Goal: Use online tool/utility: Utilize a website feature to perform a specific function

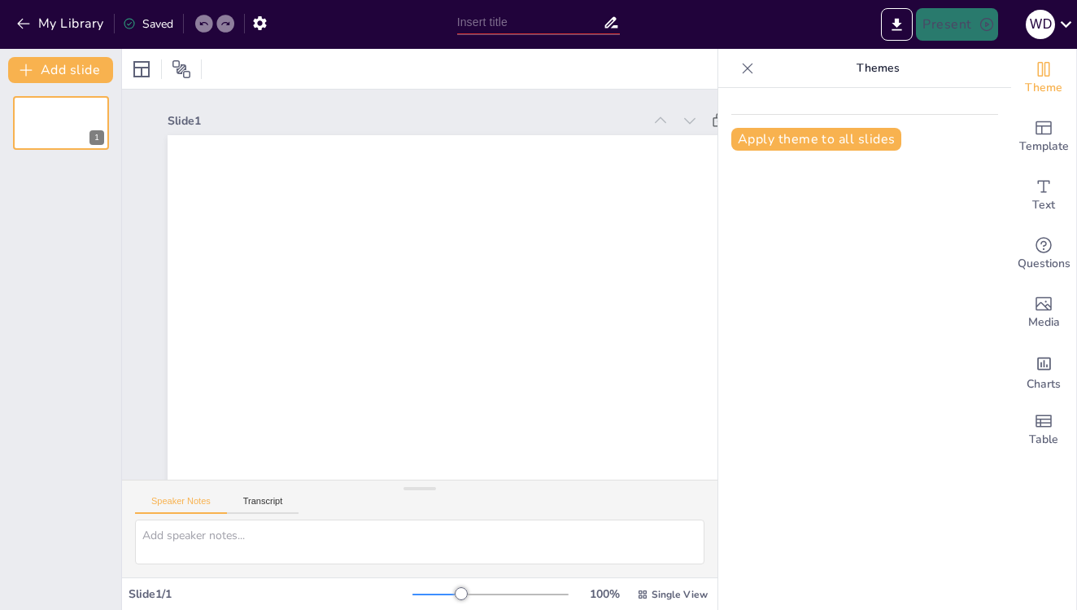
type input "New Sendsteps"
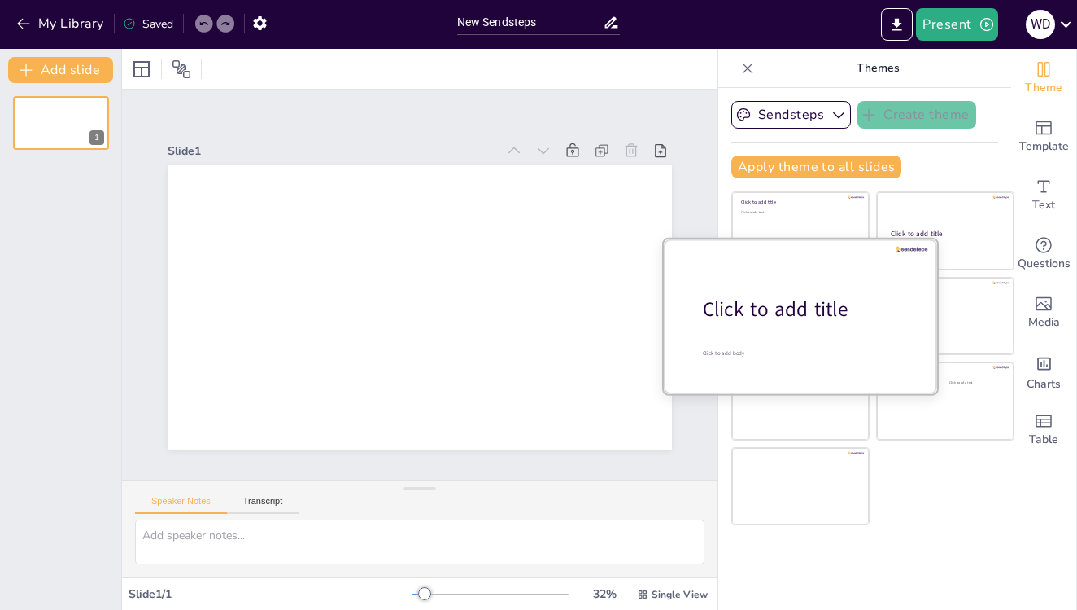
click at [807, 333] on div at bounding box center [800, 315] width 273 height 154
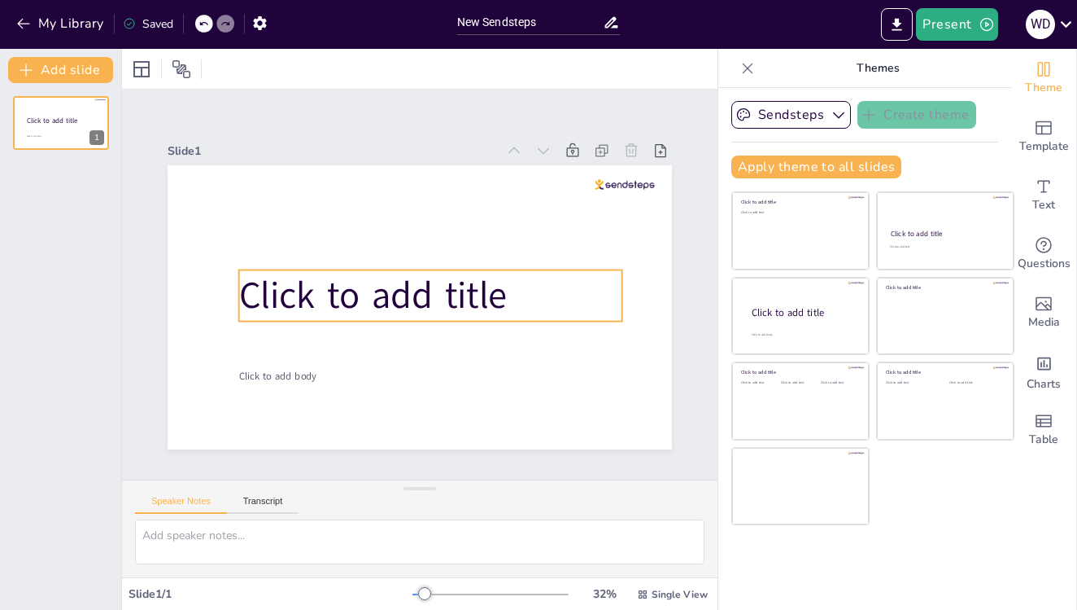
click at [431, 300] on span "Click to add title" at bounding box center [373, 295] width 269 height 50
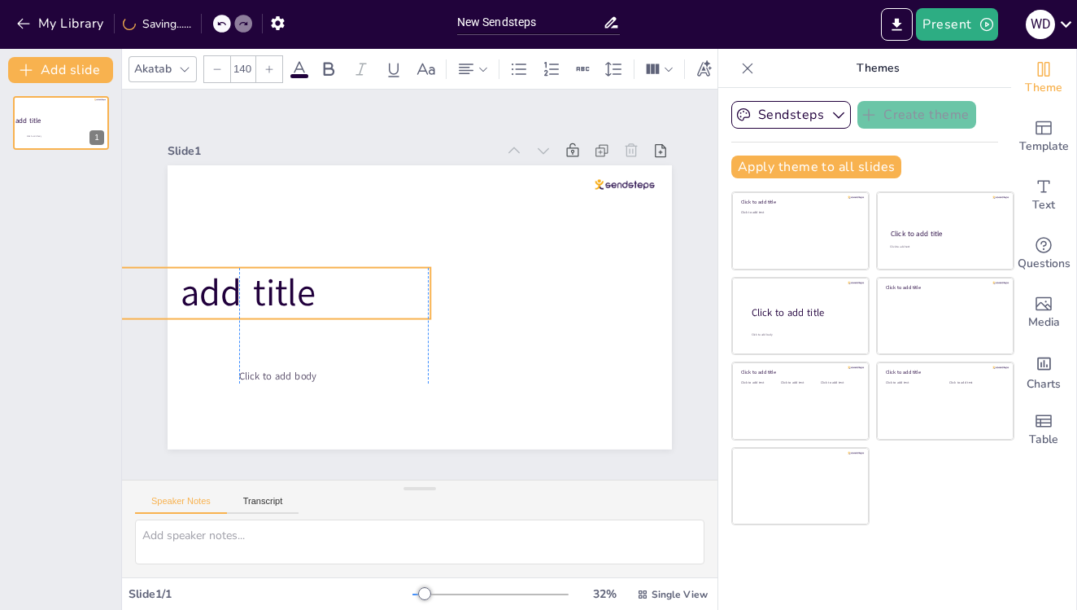
drag, startPoint x: 535, startPoint y: 299, endPoint x: 319, endPoint y: 293, distance: 216.6
click at [319, 293] on p "Click to add title" at bounding box center [238, 293] width 383 height 51
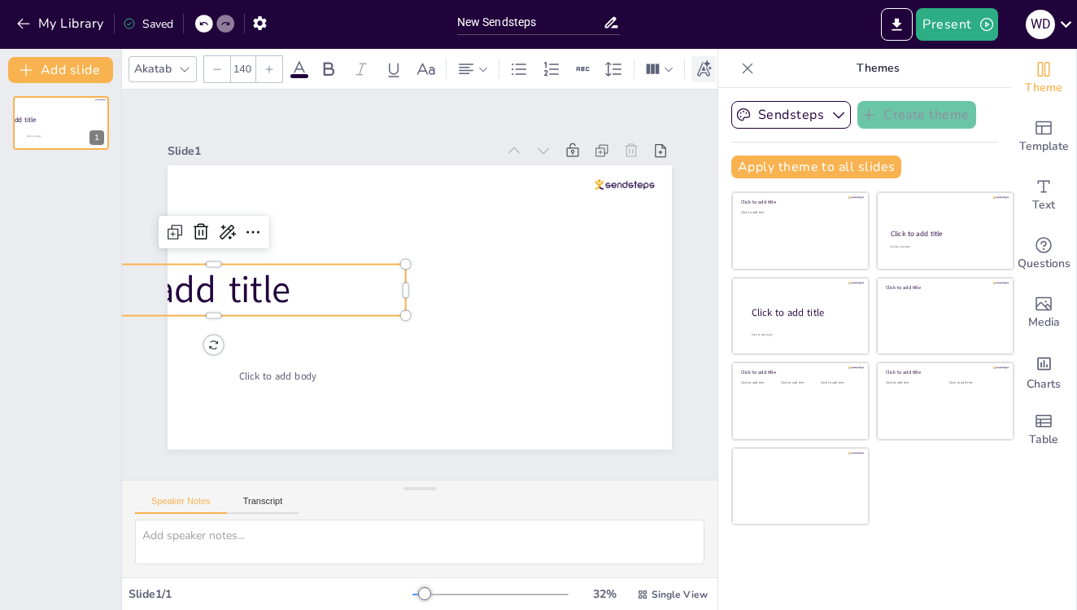
click at [706, 73] on icon at bounding box center [704, 67] width 15 height 16
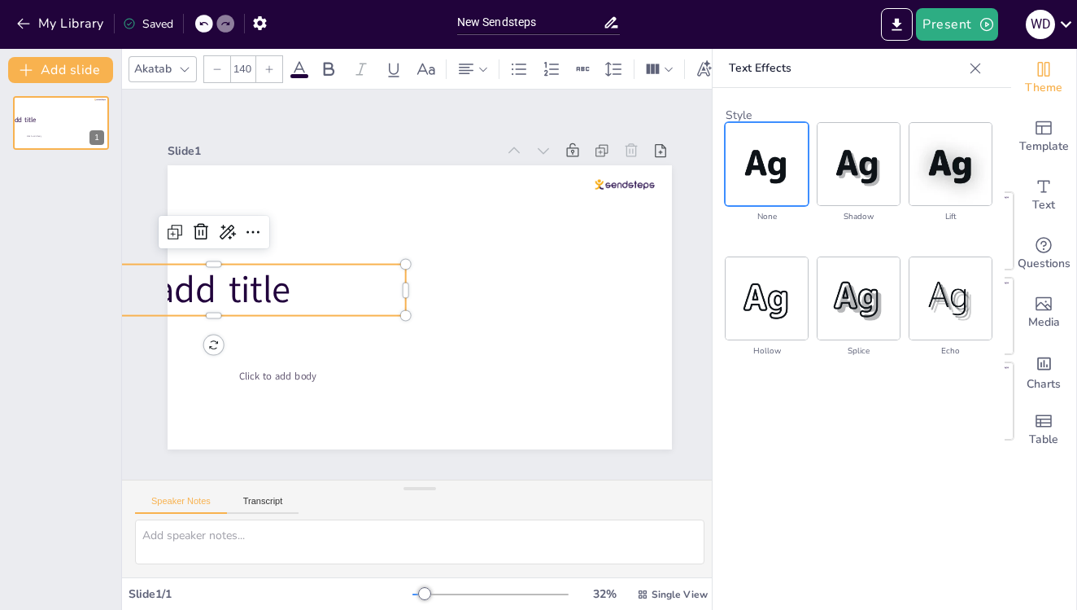
click at [977, 77] on div at bounding box center [976, 68] width 26 height 26
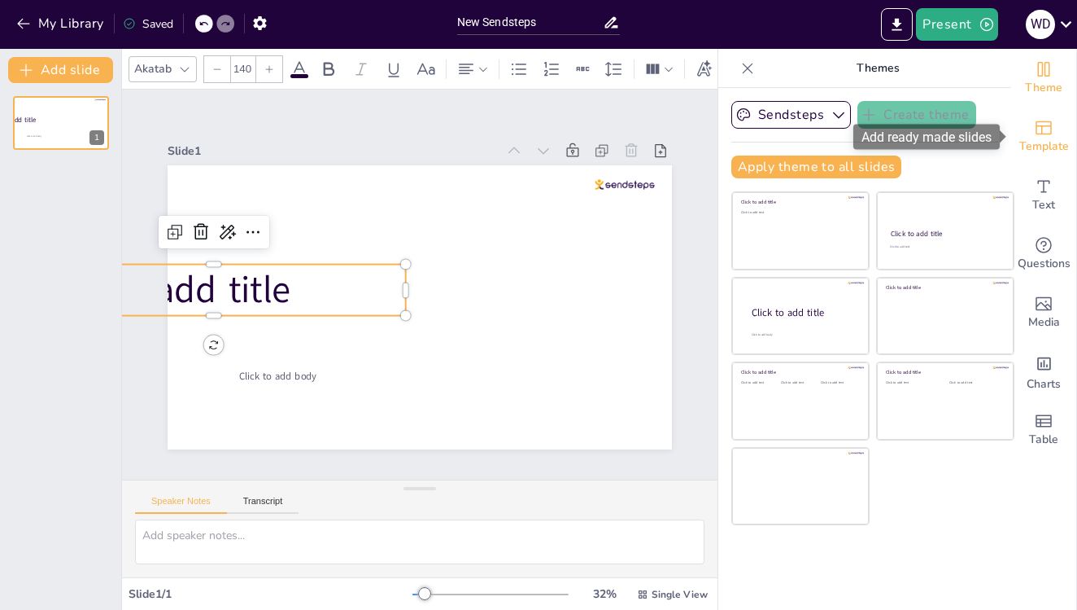
click at [1038, 133] on icon "Add ready made slides" at bounding box center [1044, 128] width 20 height 20
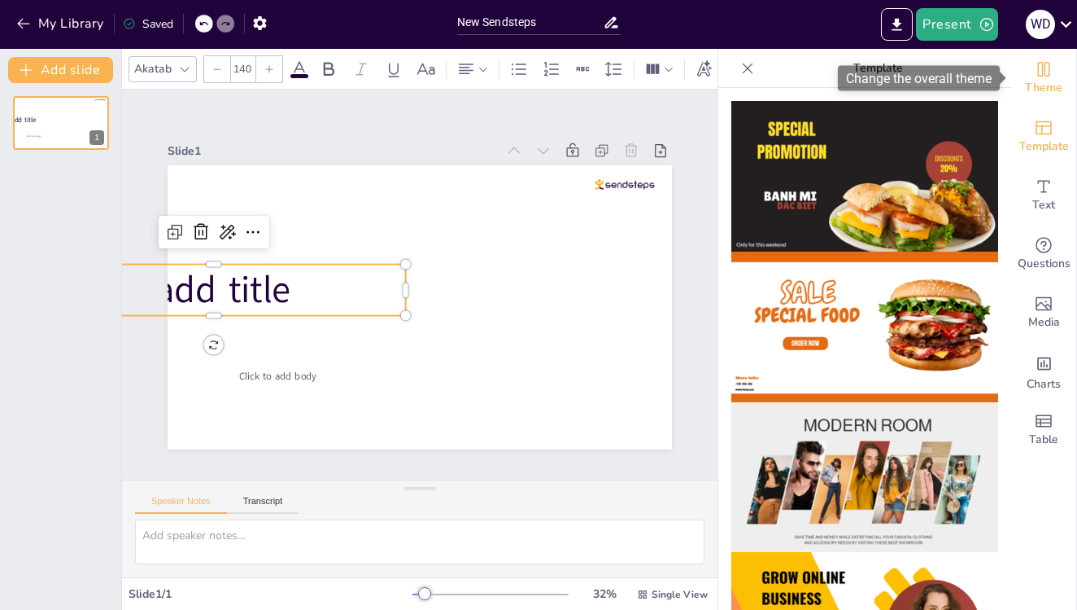
click at [1051, 71] on icon "Change the overall theme" at bounding box center [1044, 69] width 20 height 20
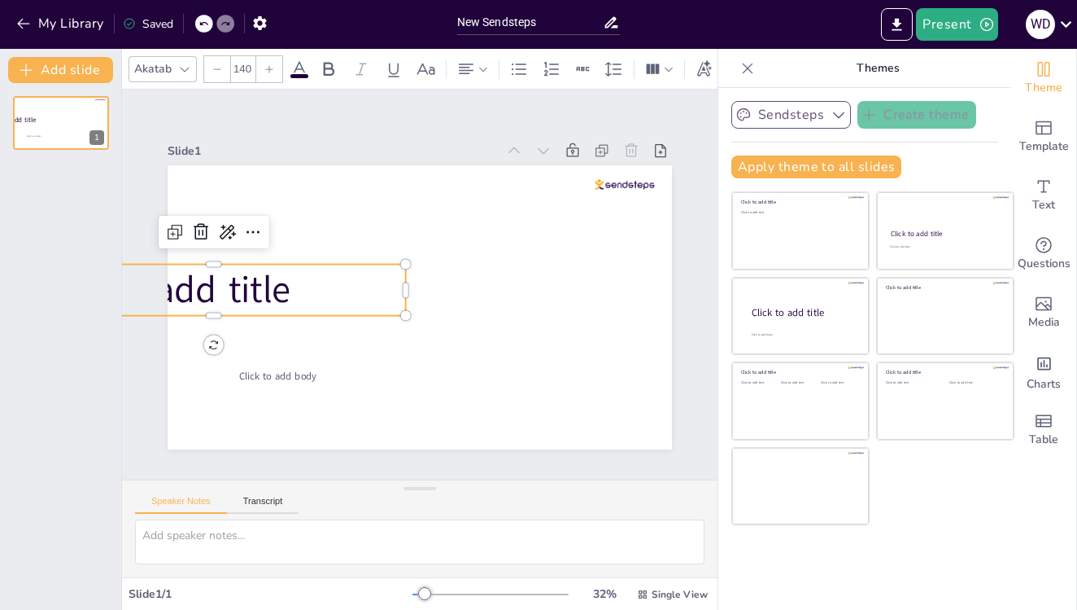
click at [770, 124] on button "Sendsteps" at bounding box center [792, 115] width 120 height 28
click at [822, 81] on p "Themes" at bounding box center [878, 68] width 234 height 39
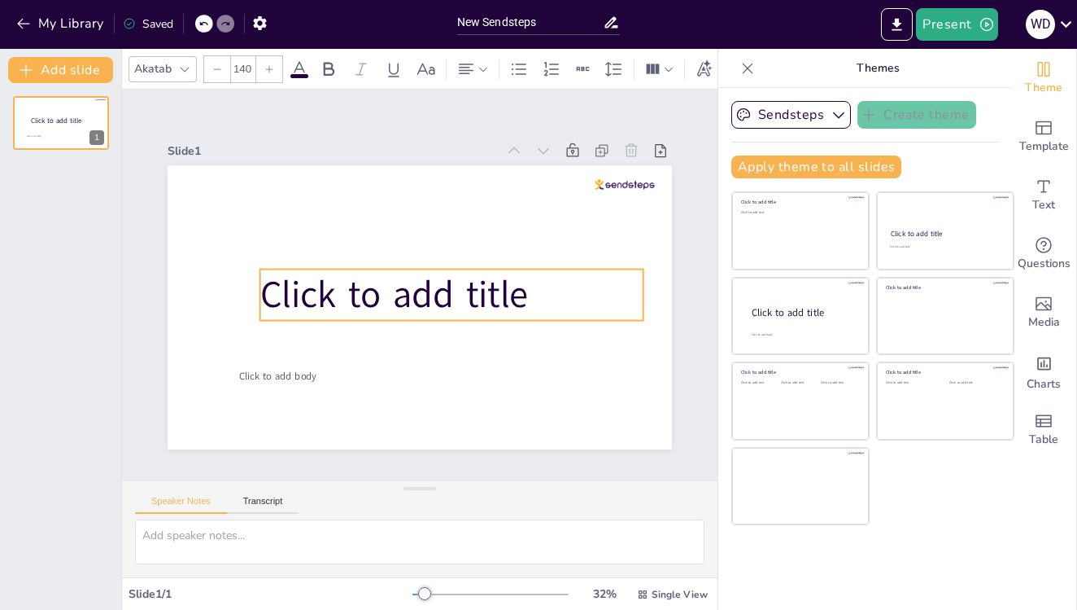
drag, startPoint x: 214, startPoint y: 267, endPoint x: 452, endPoint y: 272, distance: 237.7
click at [452, 272] on span "Click to add title" at bounding box center [394, 294] width 269 height 50
click at [457, 291] on span "Click to add title" at bounding box center [394, 294] width 269 height 50
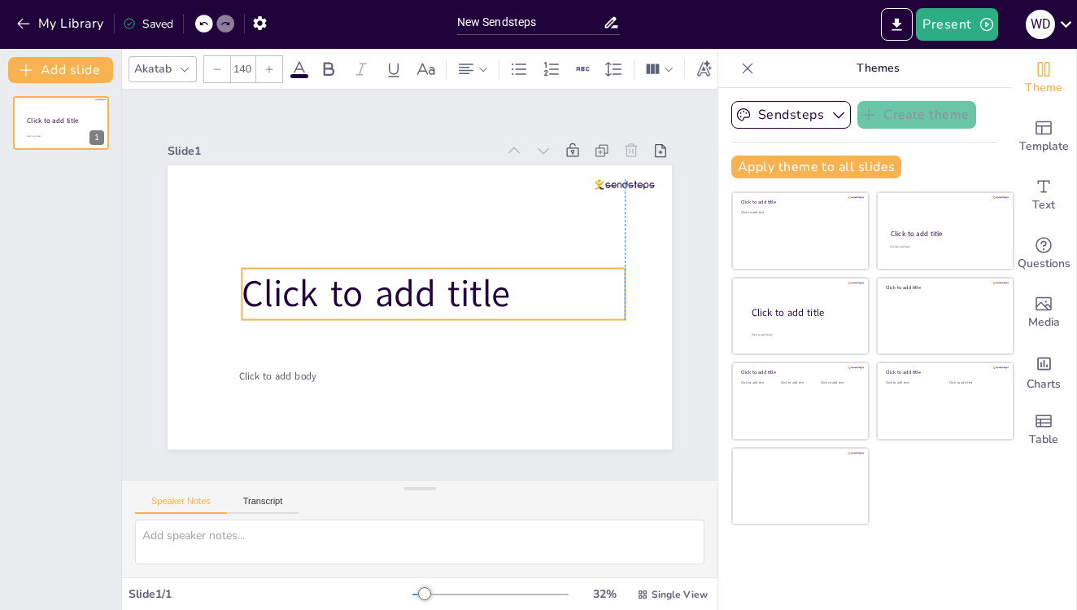
drag, startPoint x: 454, startPoint y: 270, endPoint x: 431, endPoint y: 269, distance: 23.6
click at [431, 269] on span "Click to add title" at bounding box center [376, 294] width 269 height 50
click at [464, 300] on span "Click to add title" at bounding box center [376, 294] width 269 height 50
click at [509, 297] on span "Click to add title" at bounding box center [376, 294] width 269 height 50
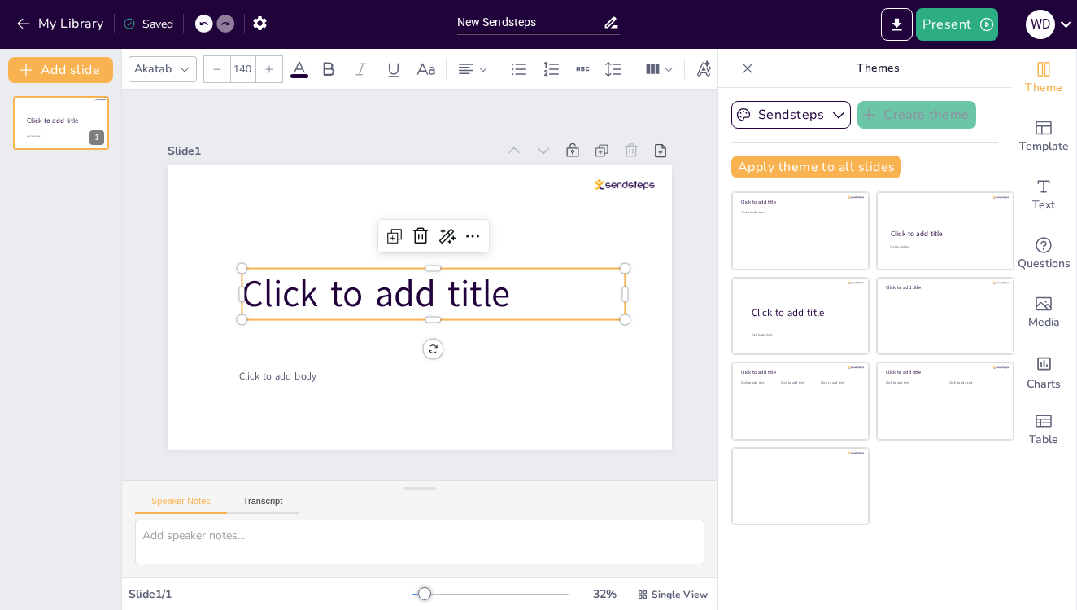
click at [509, 297] on span "Click to add title" at bounding box center [376, 294] width 269 height 50
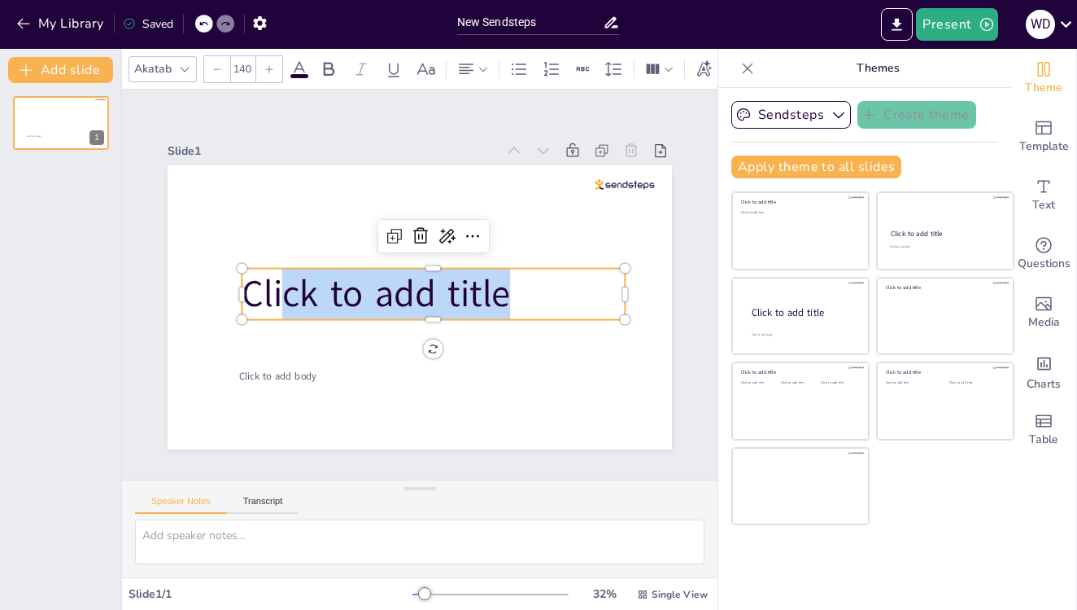
drag, startPoint x: 509, startPoint y: 297, endPoint x: 285, endPoint y: 300, distance: 224.6
click at [285, 300] on span "Click to add title" at bounding box center [376, 294] width 269 height 50
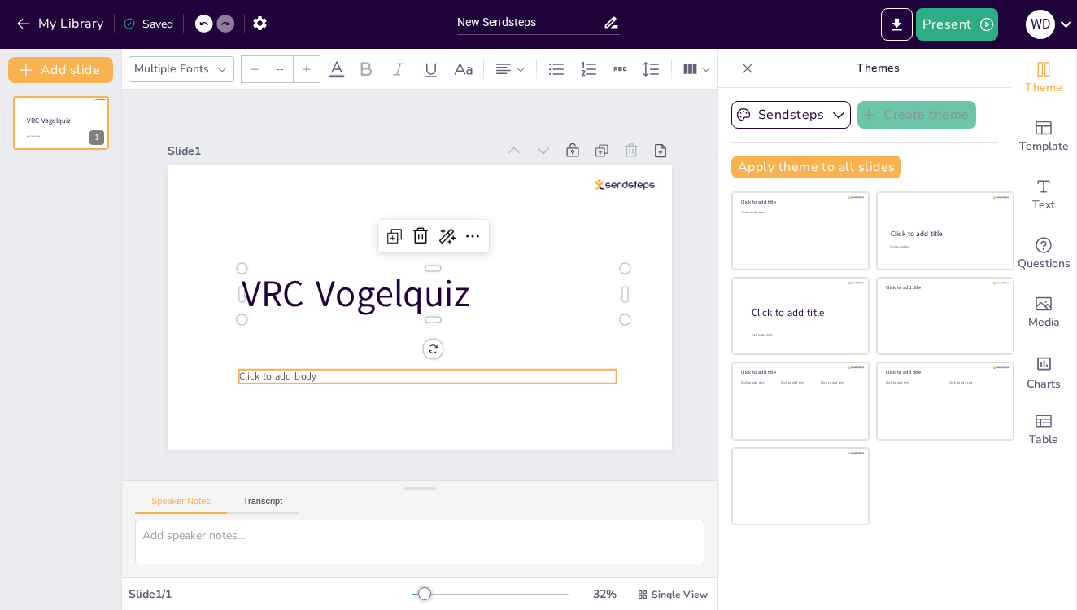
click at [456, 373] on p "Click to add body" at bounding box center [428, 376] width 378 height 14
type input "38"
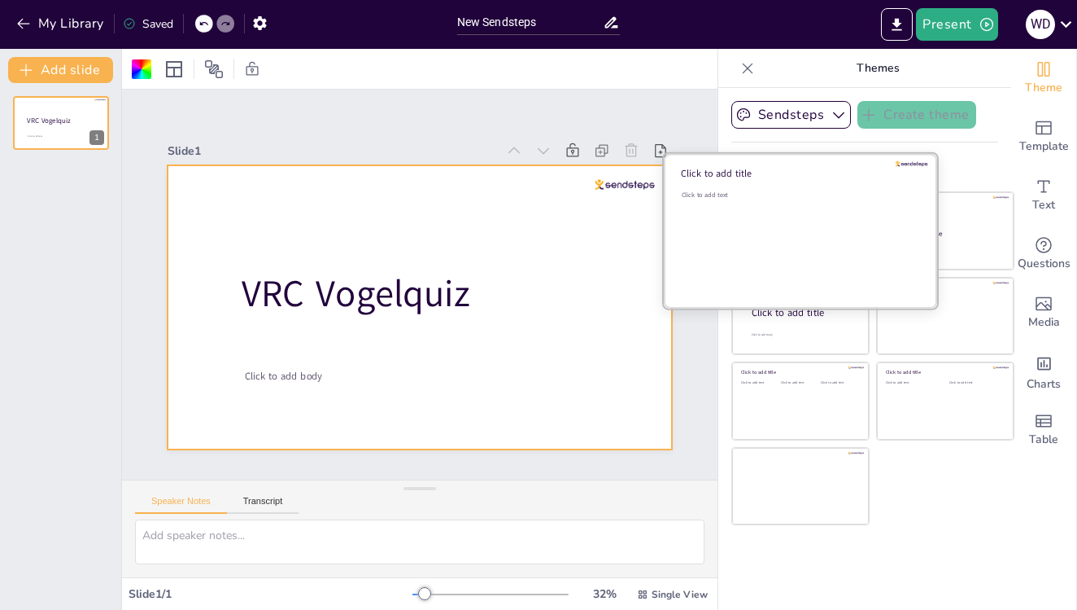
click at [828, 299] on div at bounding box center [800, 231] width 273 height 154
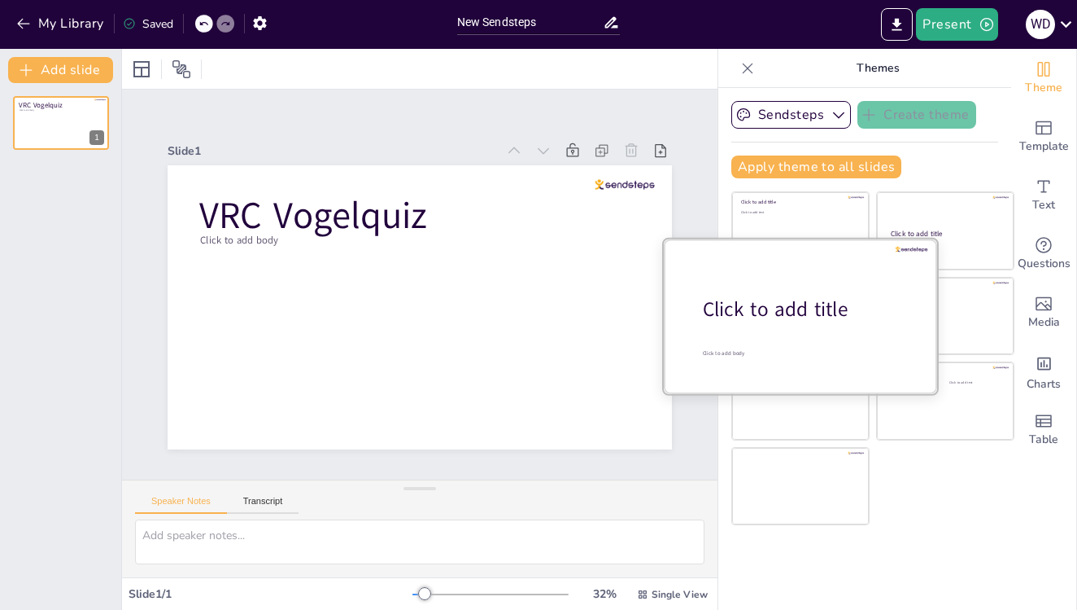
click at [818, 349] on div at bounding box center [800, 315] width 273 height 154
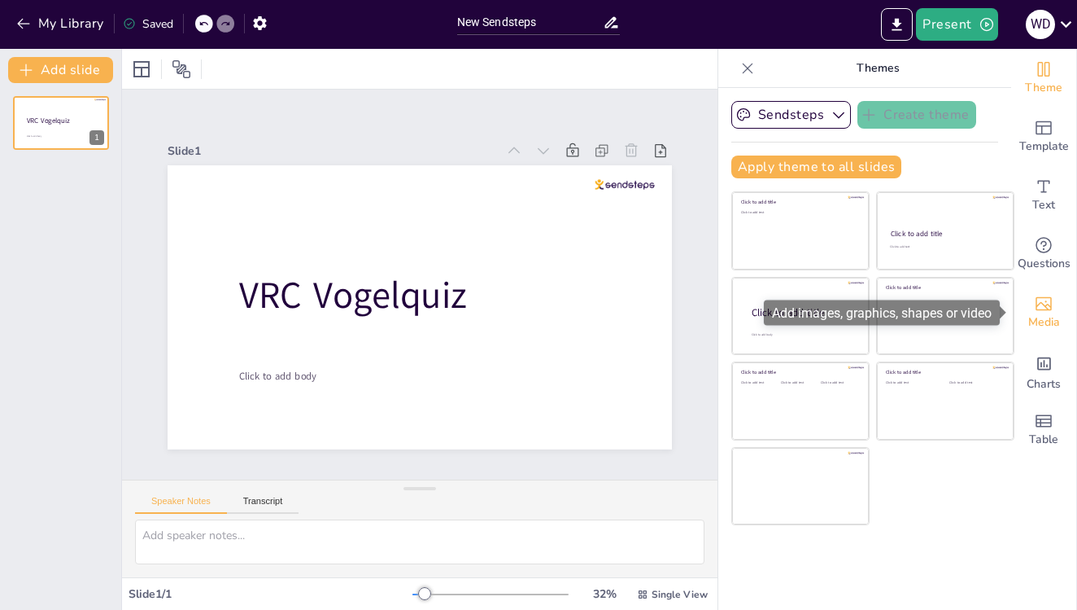
click at [1059, 308] on div "Media" at bounding box center [1044, 312] width 65 height 59
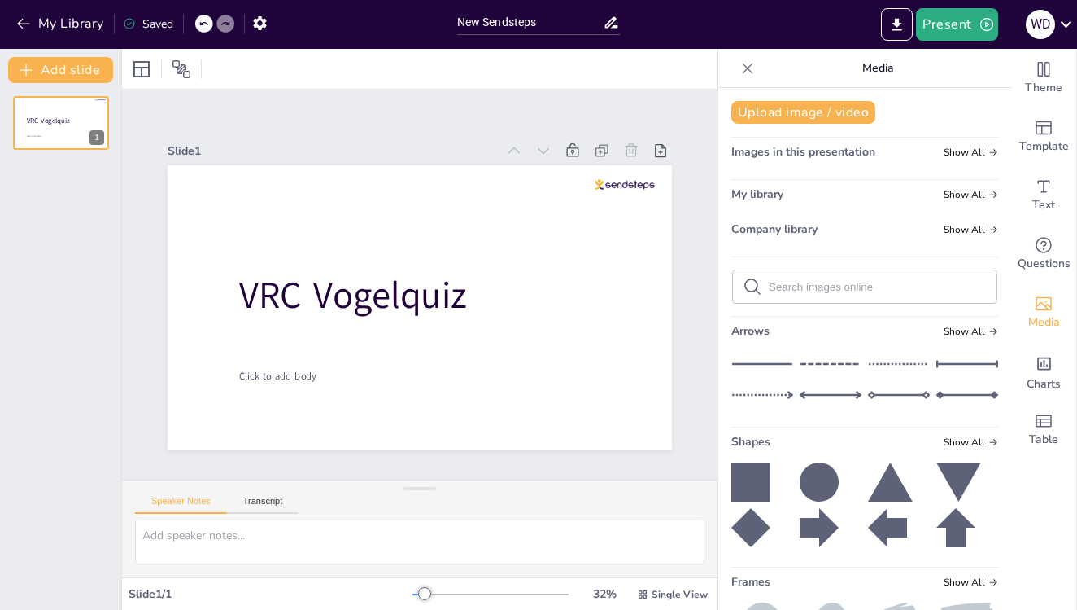
click at [865, 279] on form at bounding box center [878, 286] width 218 height 15
click at [855, 286] on input "text" at bounding box center [878, 287] width 218 height 12
type input "R"
type input "VRC Zundert"
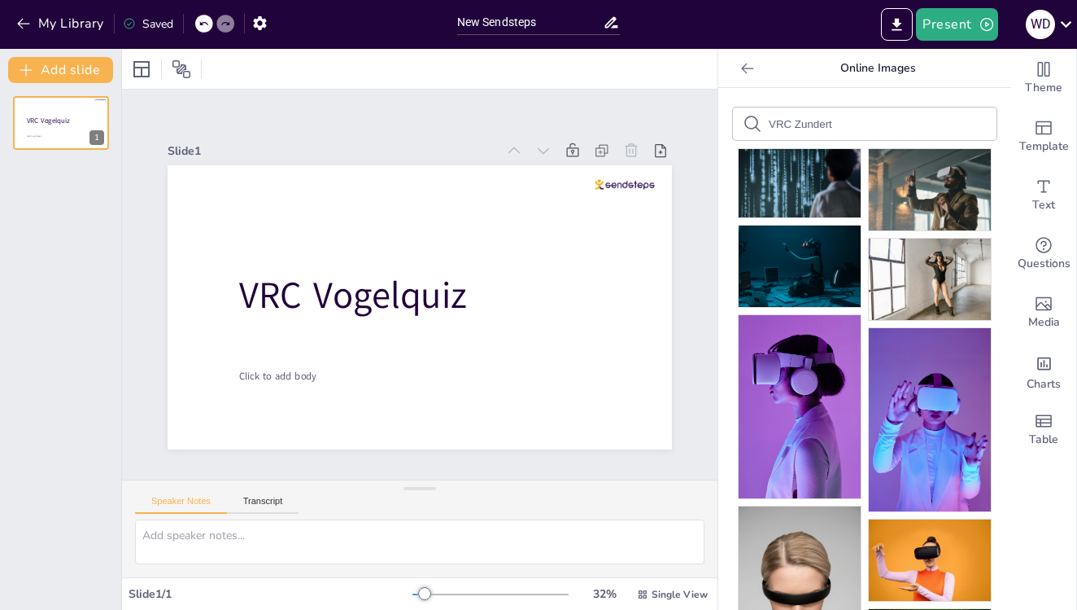
click at [852, 130] on form "VRC Zundert" at bounding box center [838, 123] width 138 height 15
click at [853, 129] on input "VRC Zundert" at bounding box center [838, 124] width 138 height 12
drag, startPoint x: 853, startPoint y: 129, endPoint x: 750, endPoint y: 123, distance: 102.7
click at [750, 123] on div "VRC Zundert" at bounding box center [865, 123] width 264 height 33
type input "Vogels"
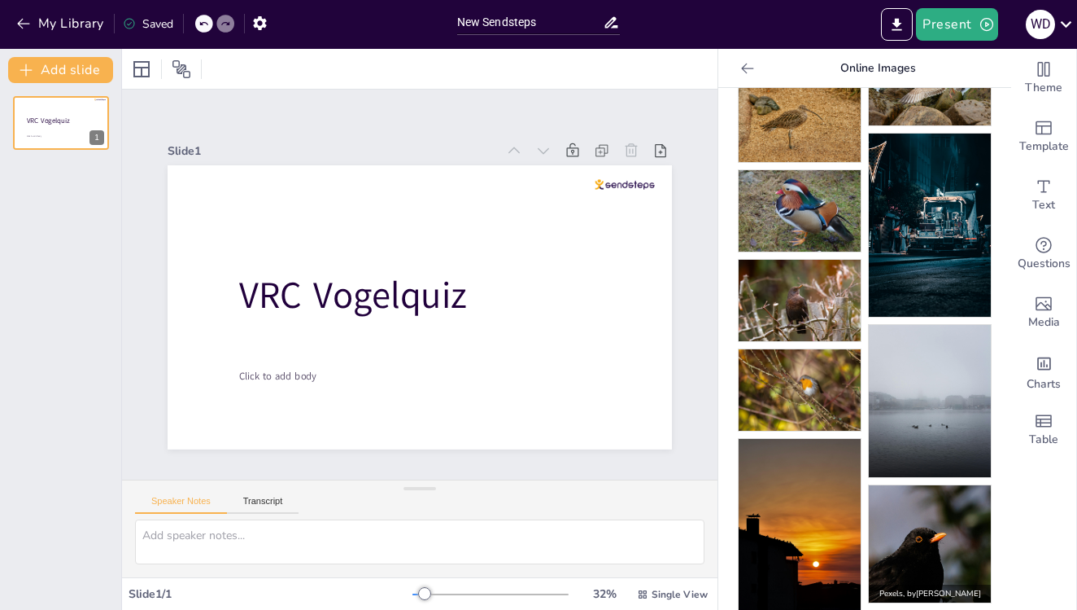
scroll to position [833, 0]
click at [937, 507] on img at bounding box center [930, 544] width 122 height 117
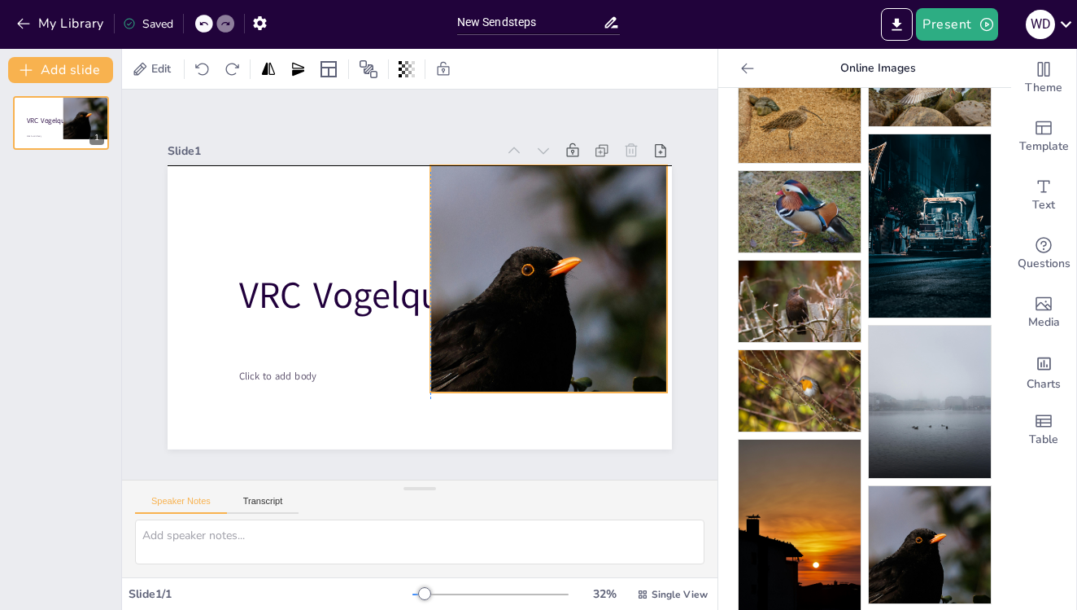
drag, startPoint x: 457, startPoint y: 263, endPoint x: 584, endPoint y: 241, distance: 128.0
click at [584, 241] on div at bounding box center [549, 278] width 237 height 227
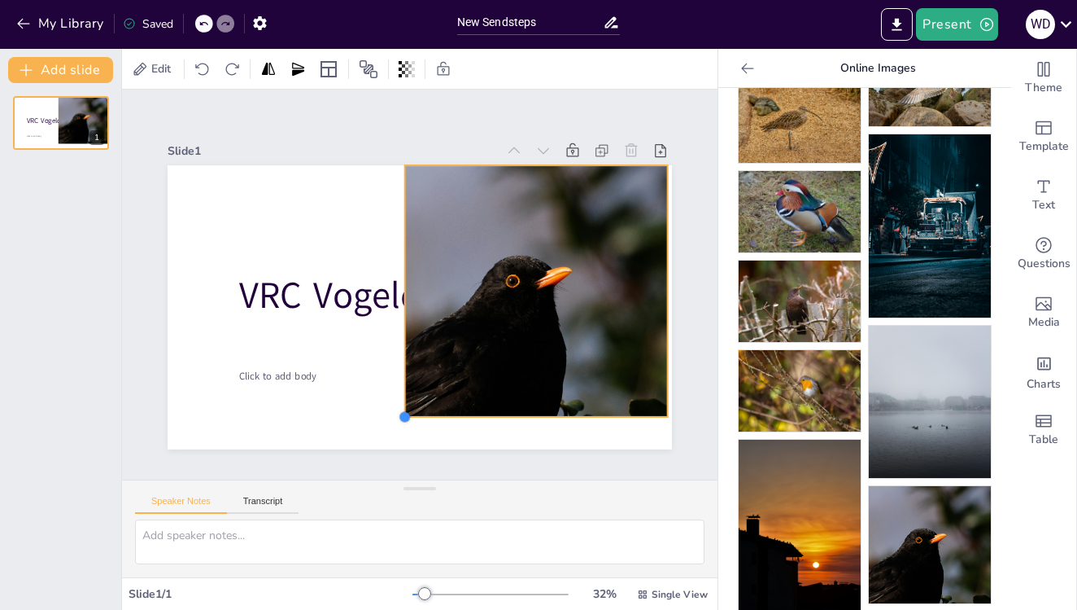
drag, startPoint x: 433, startPoint y: 393, endPoint x: 409, endPoint y: 417, distance: 34.5
click at [409, 417] on div at bounding box center [405, 416] width 13 height 13
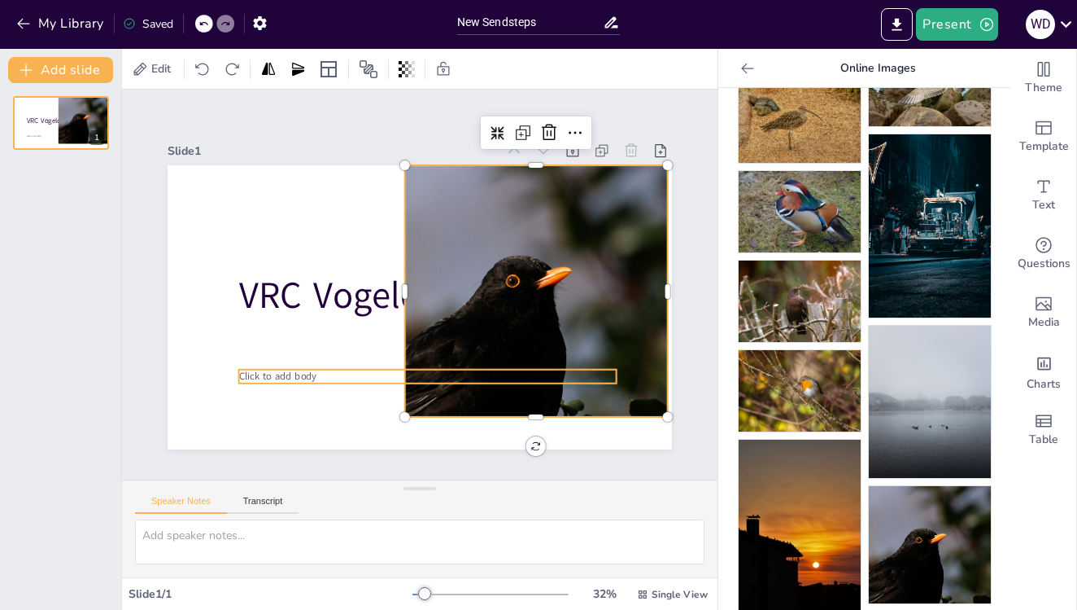
click at [352, 378] on p "Click to add body" at bounding box center [428, 376] width 378 height 14
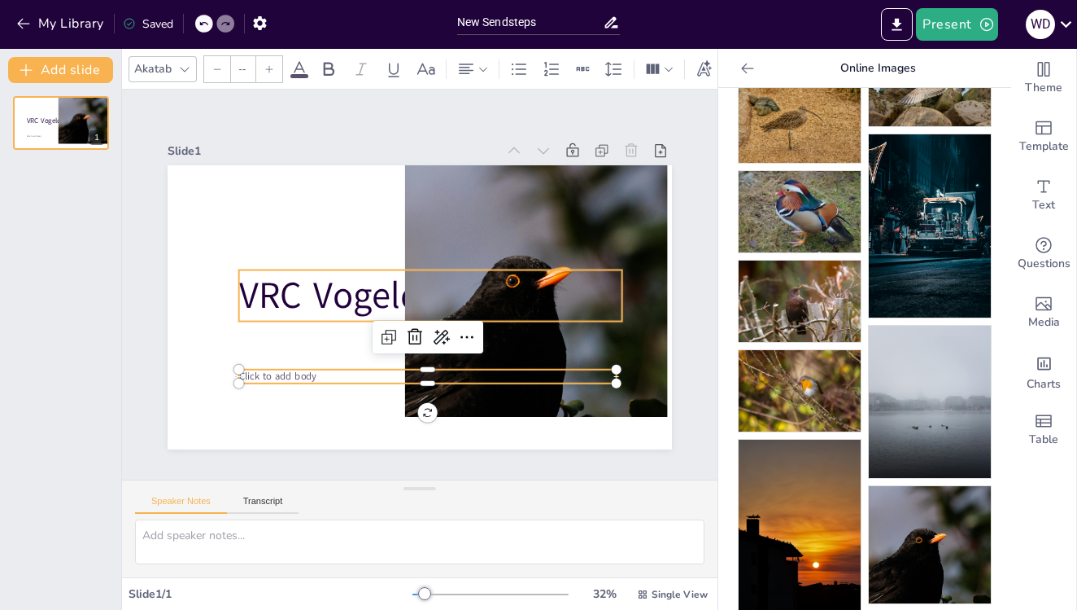
type input "140"
click at [349, 297] on span "VRC Vogelquiz" at bounding box center [353, 295] width 228 height 50
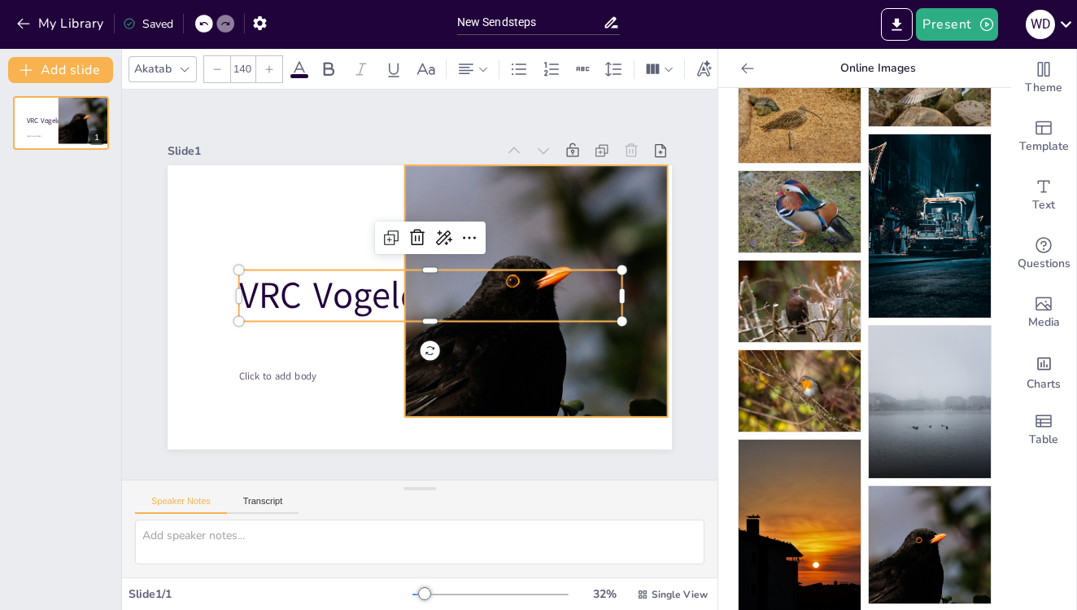
click at [541, 240] on div at bounding box center [536, 290] width 263 height 251
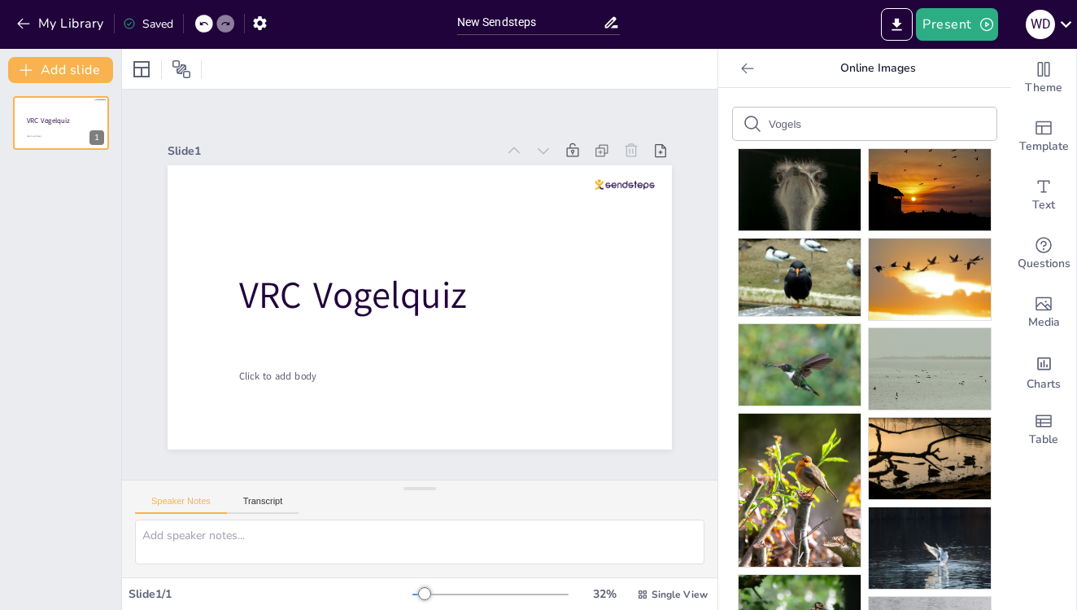
scroll to position [0, 0]
click at [85, 78] on button "Add slide" at bounding box center [60, 70] width 105 height 26
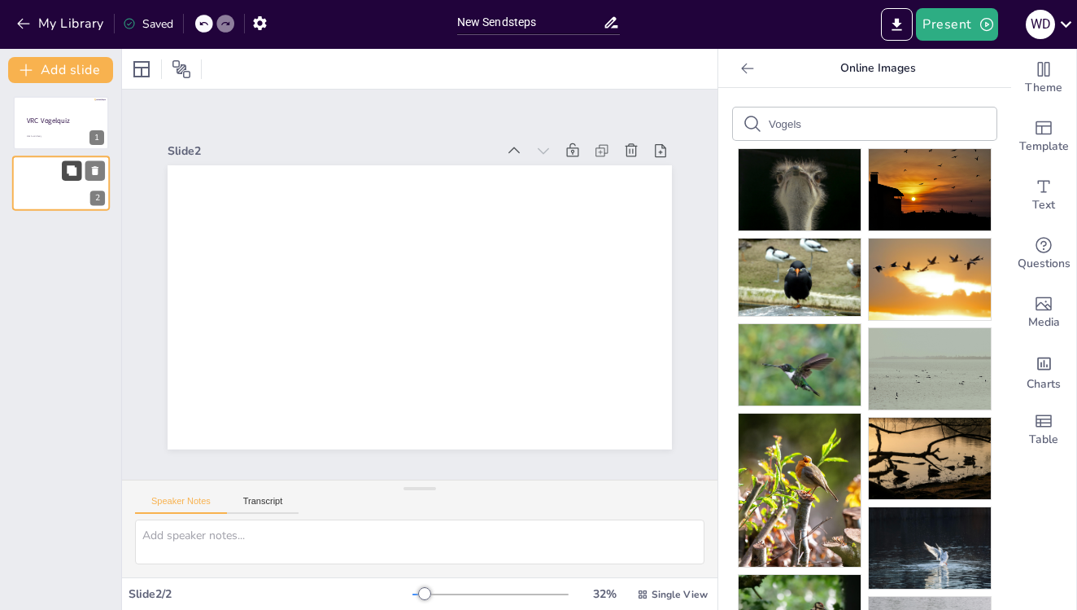
click at [72, 174] on icon at bounding box center [72, 171] width 10 height 10
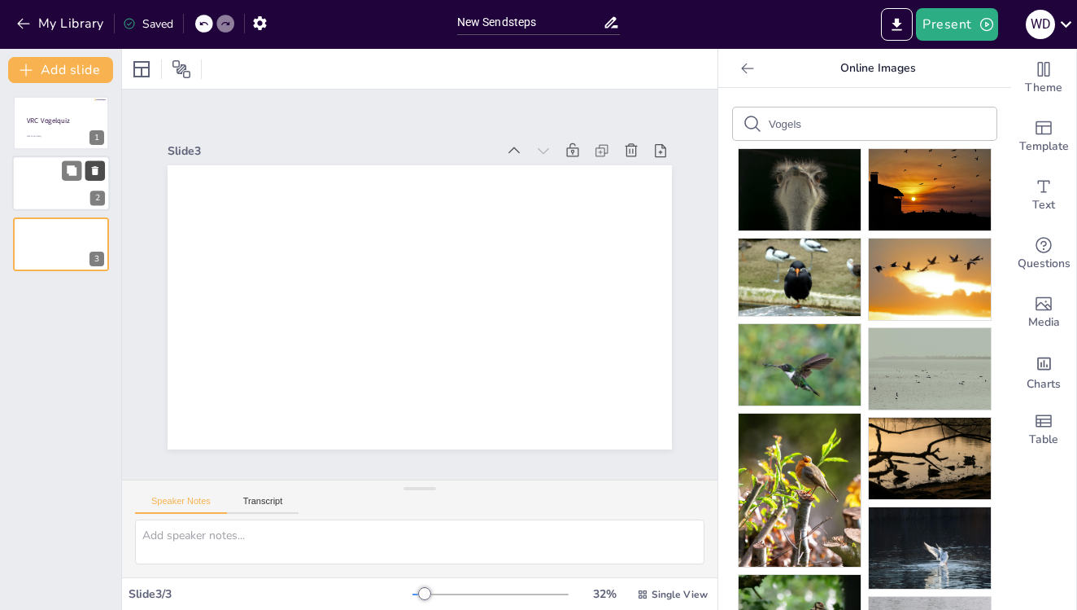
click at [92, 173] on icon at bounding box center [95, 170] width 11 height 11
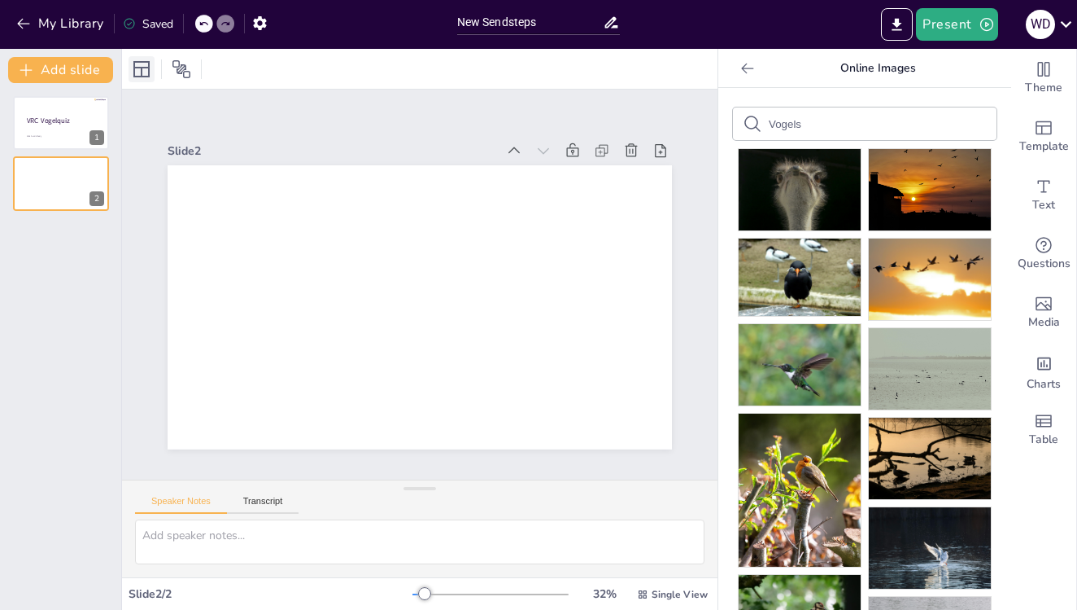
click at [150, 64] on icon at bounding box center [141, 69] width 16 height 16
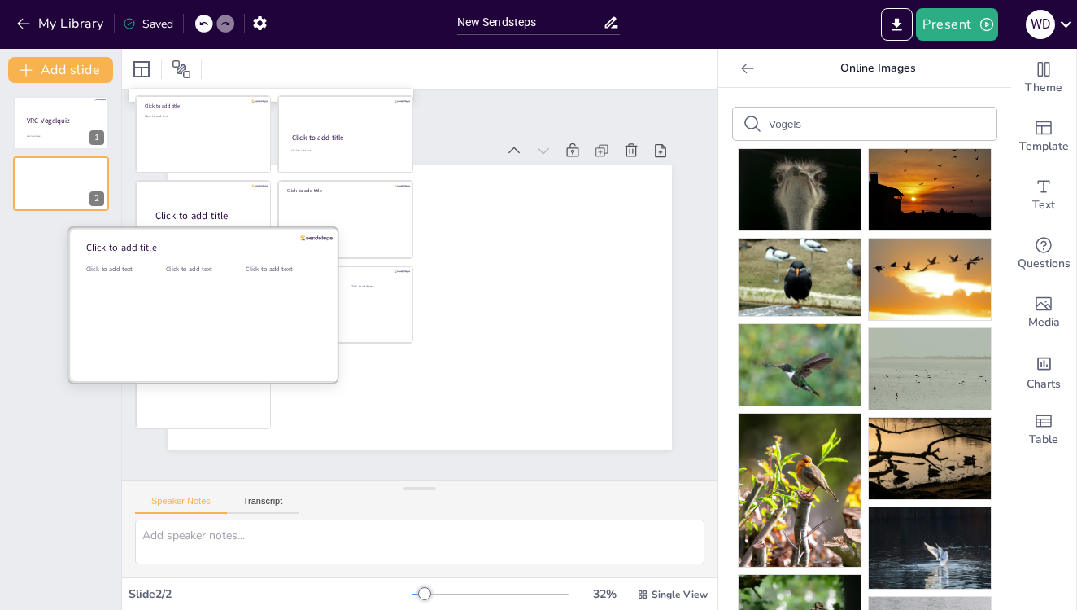
click at [194, 299] on div "Click to add text" at bounding box center [202, 314] width 73 height 101
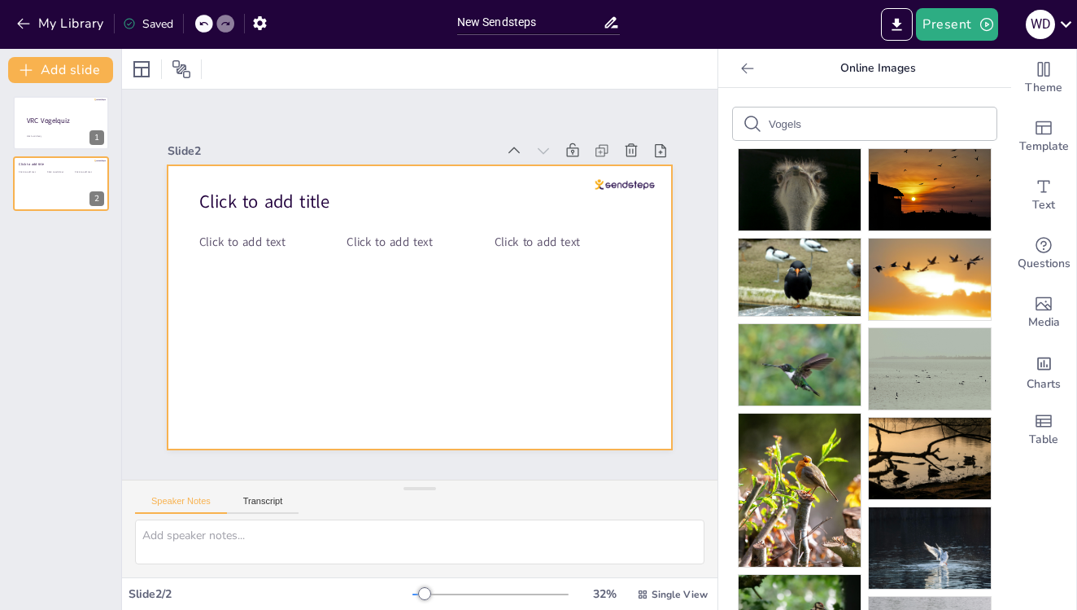
click at [243, 259] on div at bounding box center [420, 307] width 505 height 284
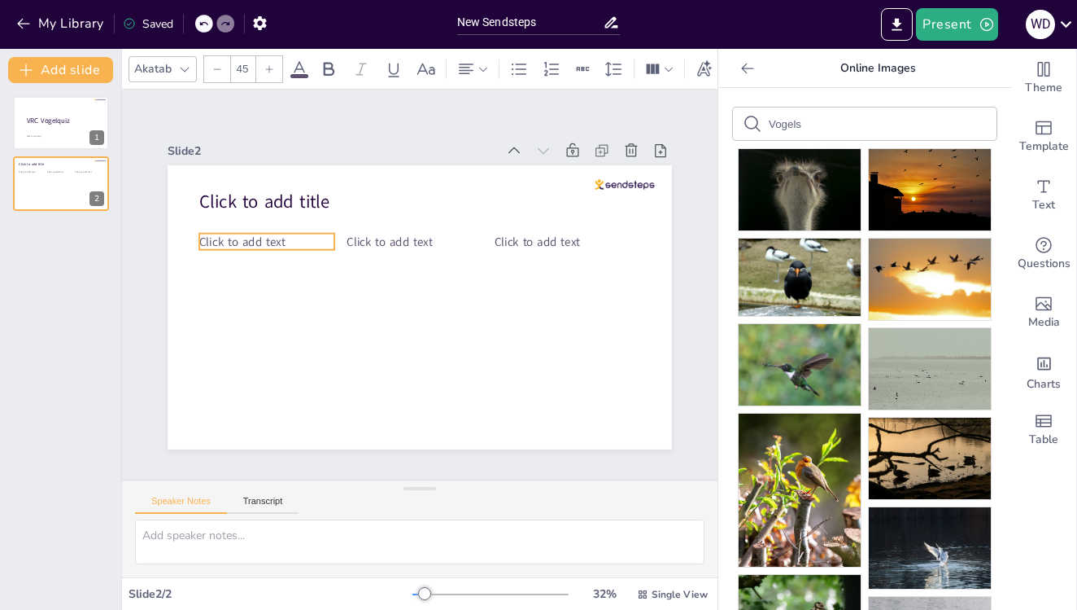
click at [260, 243] on span "Click to add text" at bounding box center [241, 242] width 85 height 16
click at [300, 243] on p "Click to add text" at bounding box center [266, 242] width 135 height 16
click at [291, 239] on p "Click to add text" at bounding box center [266, 242] width 135 height 16
click at [276, 238] on span "Click to add text" at bounding box center [241, 242] width 85 height 16
click at [288, 239] on p "Click to add text" at bounding box center [266, 242] width 135 height 16
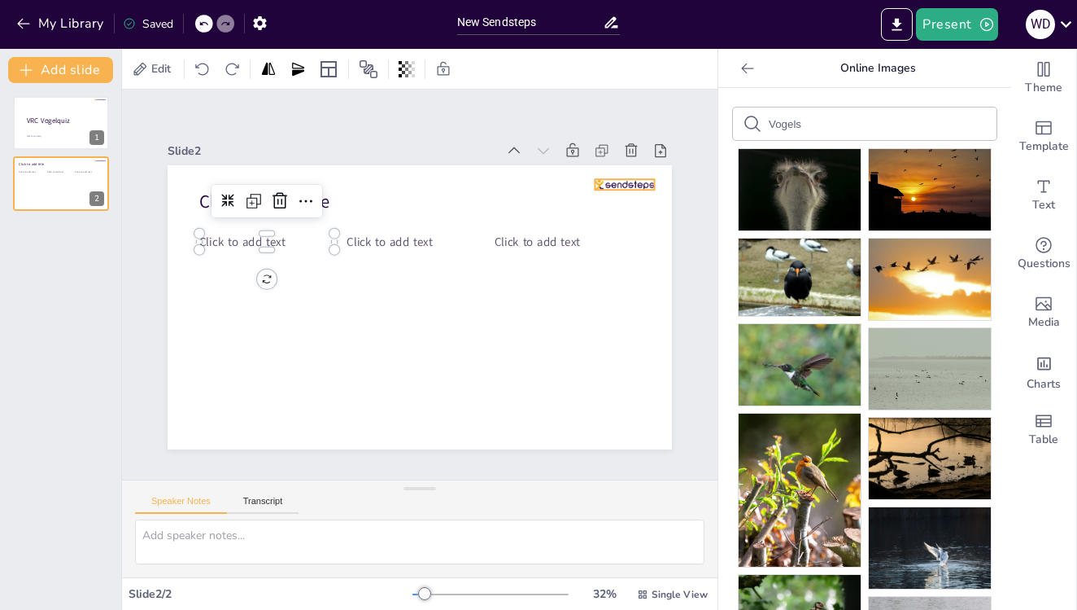
click at [620, 181] on div at bounding box center [624, 184] width 59 height 11
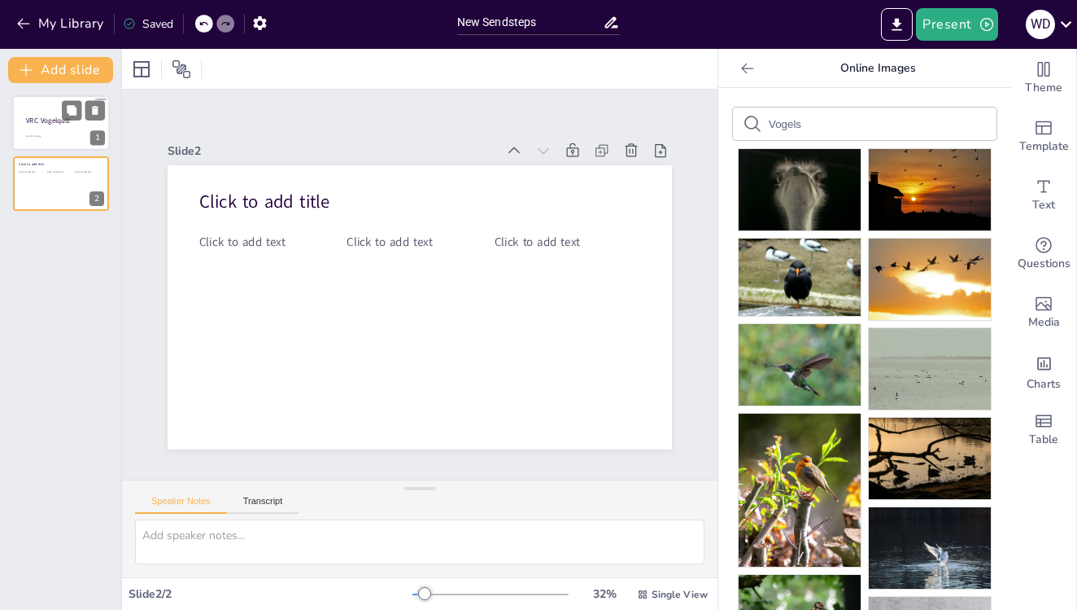
click at [59, 125] on span "VRC Vogelquiz" at bounding box center [48, 121] width 44 height 10
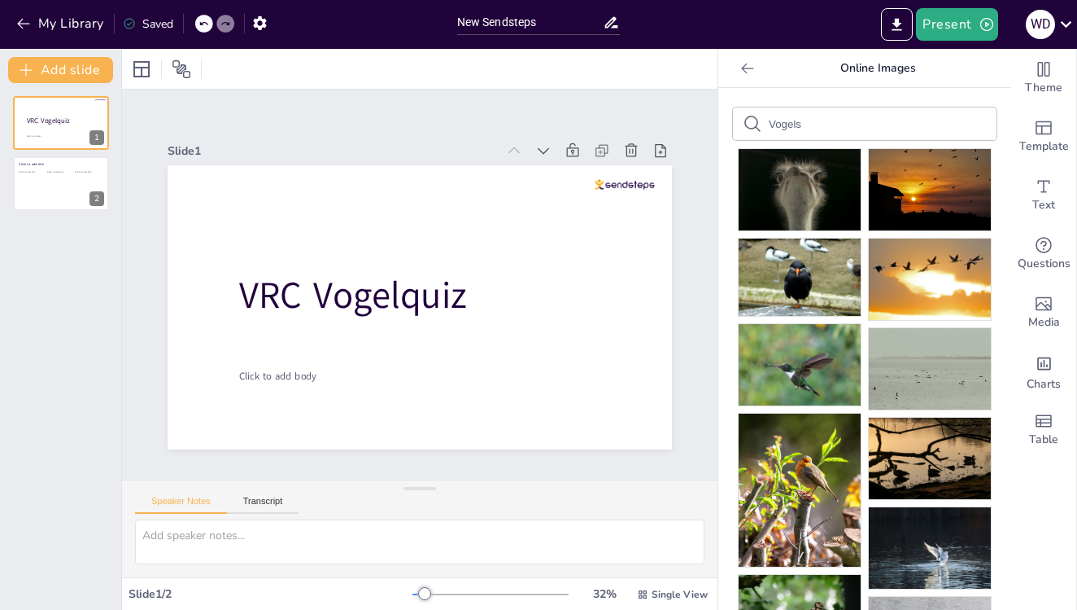
click at [738, 70] on div at bounding box center [748, 68] width 26 height 26
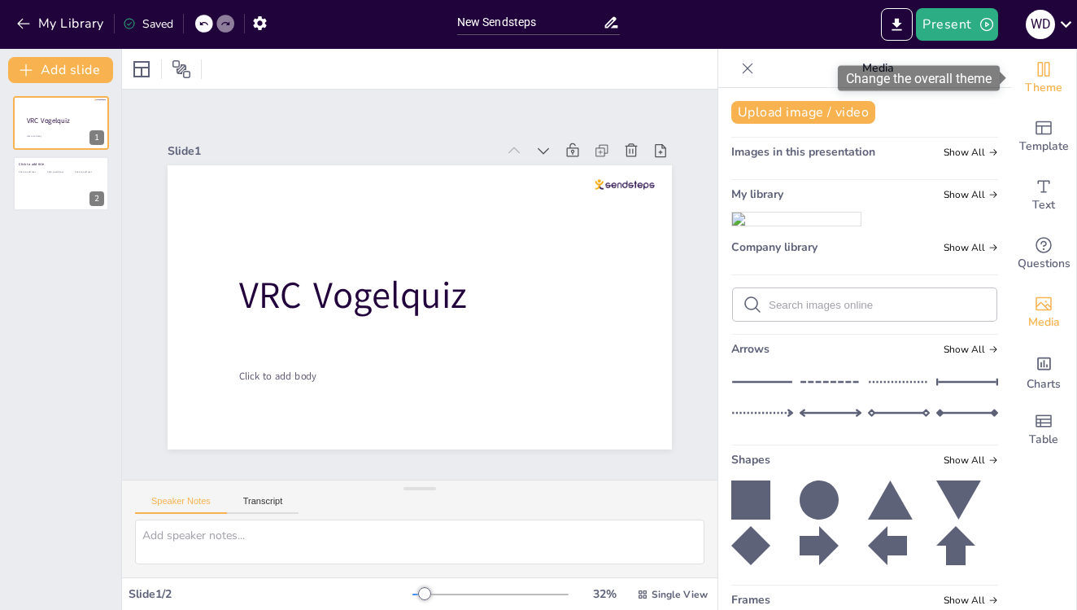
click at [1047, 87] on span "Theme" at bounding box center [1043, 88] width 37 height 18
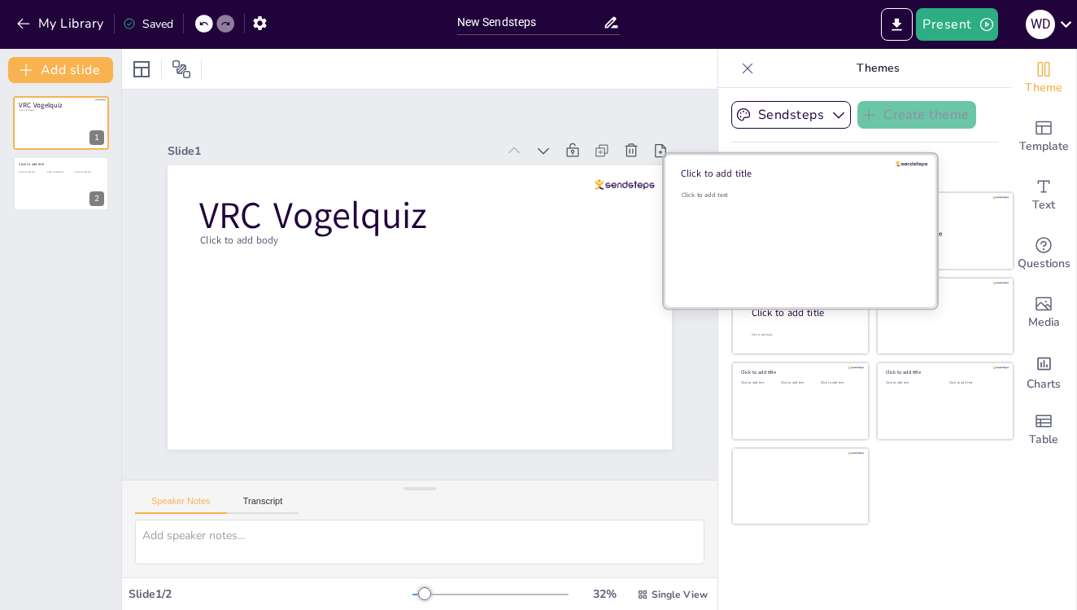
click at [821, 256] on div "Click to add text" at bounding box center [798, 240] width 233 height 101
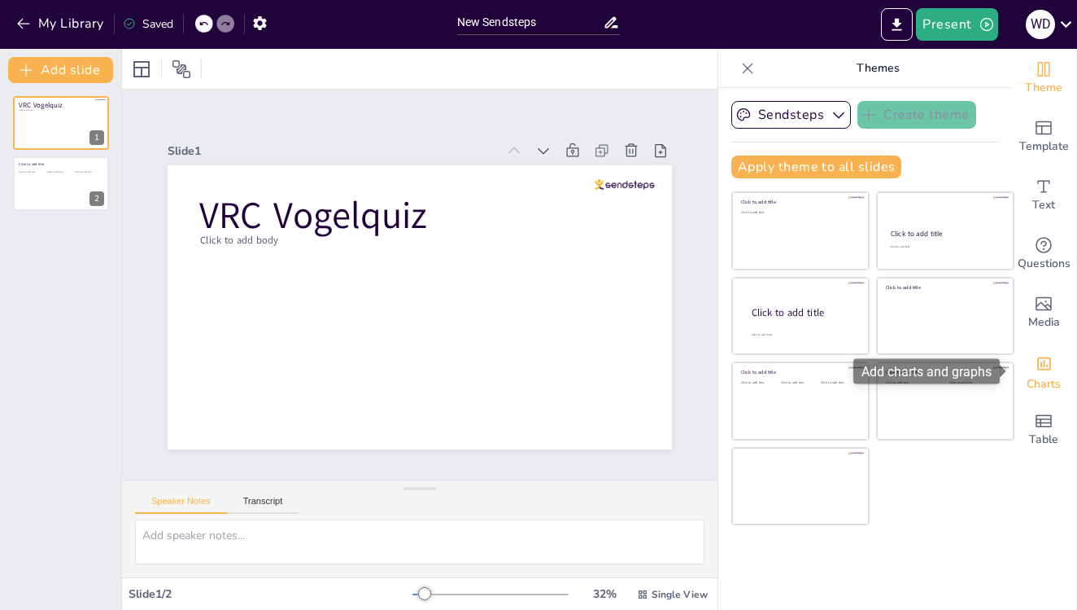
click at [1050, 378] on span "Charts" at bounding box center [1044, 384] width 34 height 18
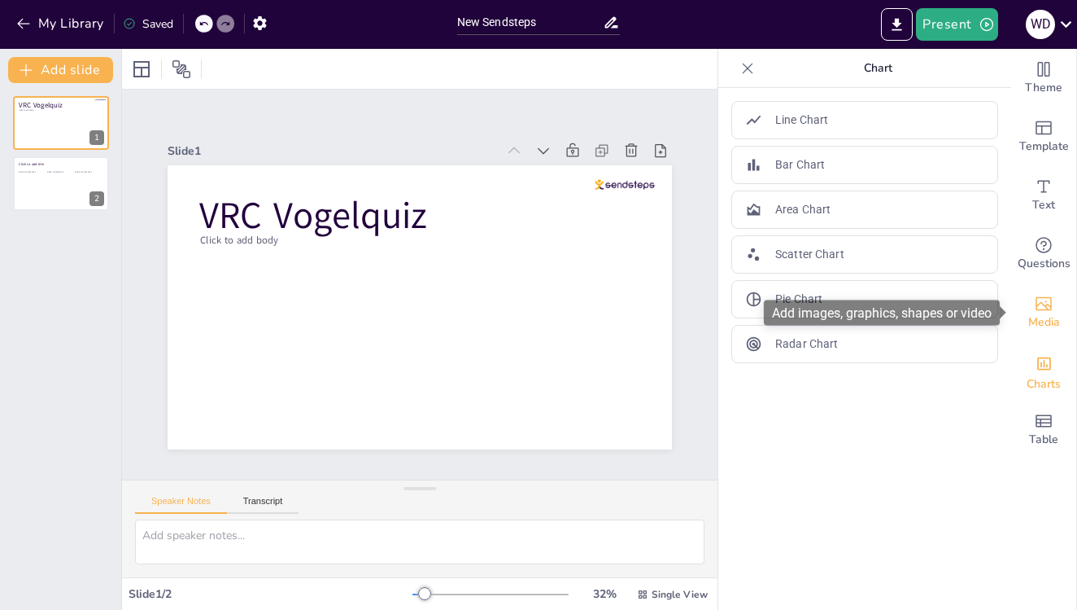
click at [1044, 321] on span "Media" at bounding box center [1045, 322] width 32 height 18
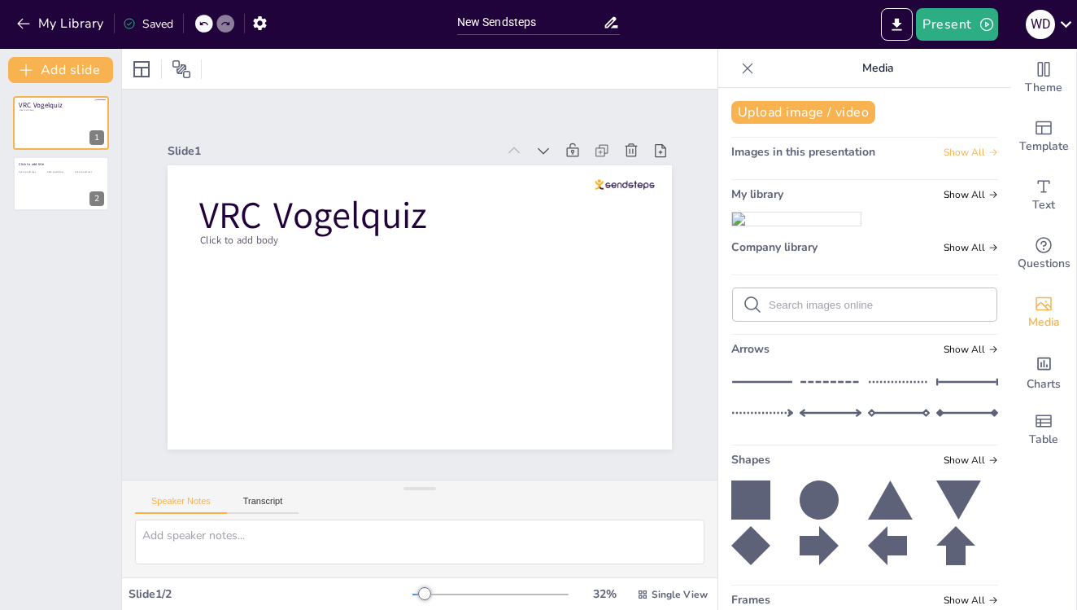
click at [989, 151] on icon at bounding box center [994, 152] width 10 height 10
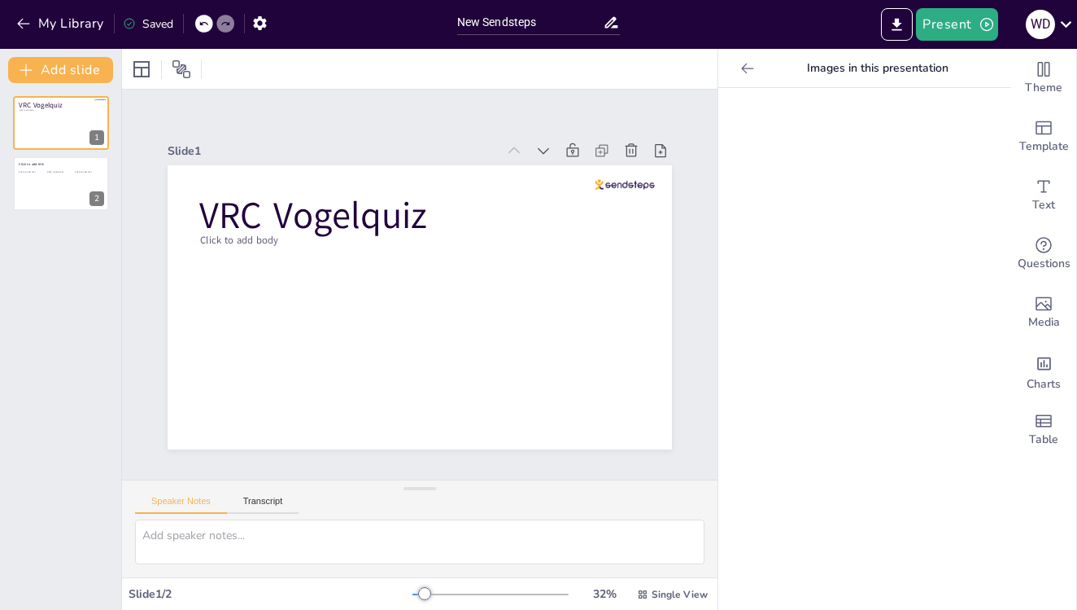
click at [747, 73] on icon at bounding box center [748, 68] width 16 height 16
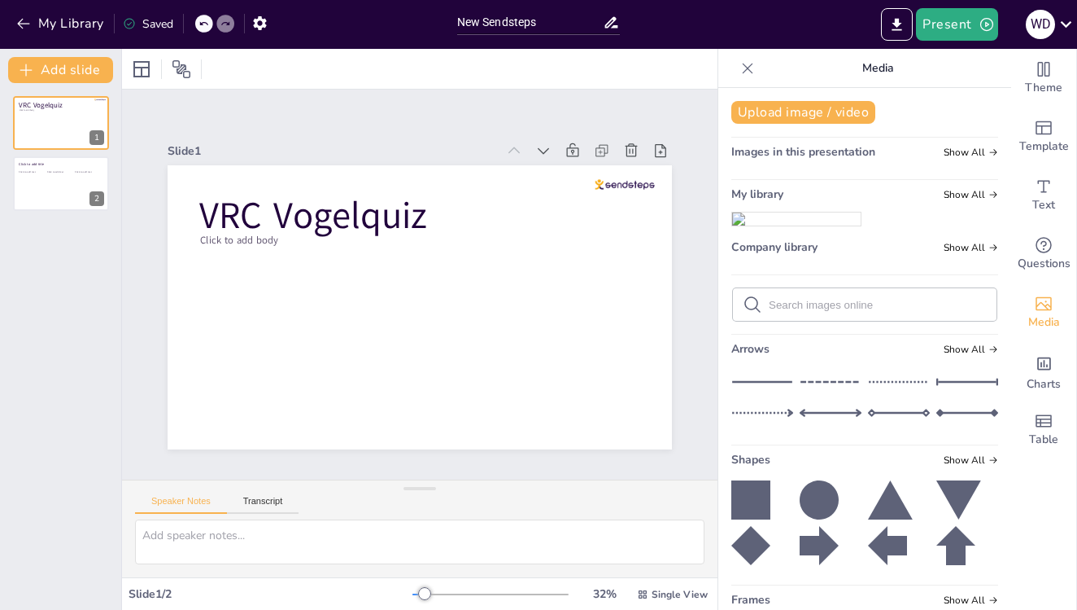
click at [860, 149] on span "Images in this presentation" at bounding box center [804, 151] width 144 height 15
click at [1053, 145] on span "Template" at bounding box center [1045, 147] width 50 height 18
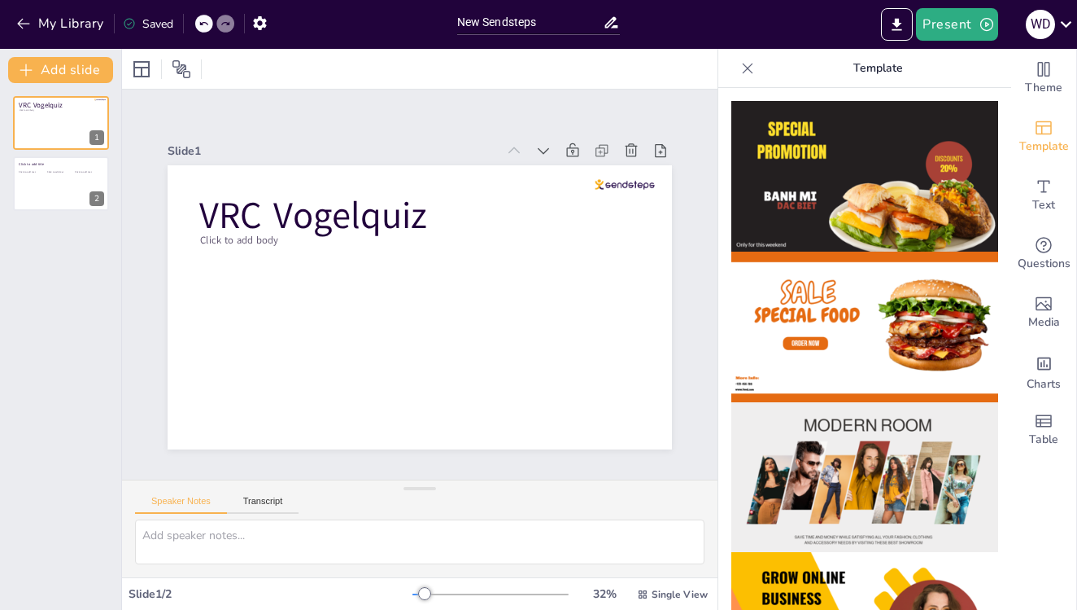
click at [758, 69] on div at bounding box center [748, 68] width 26 height 26
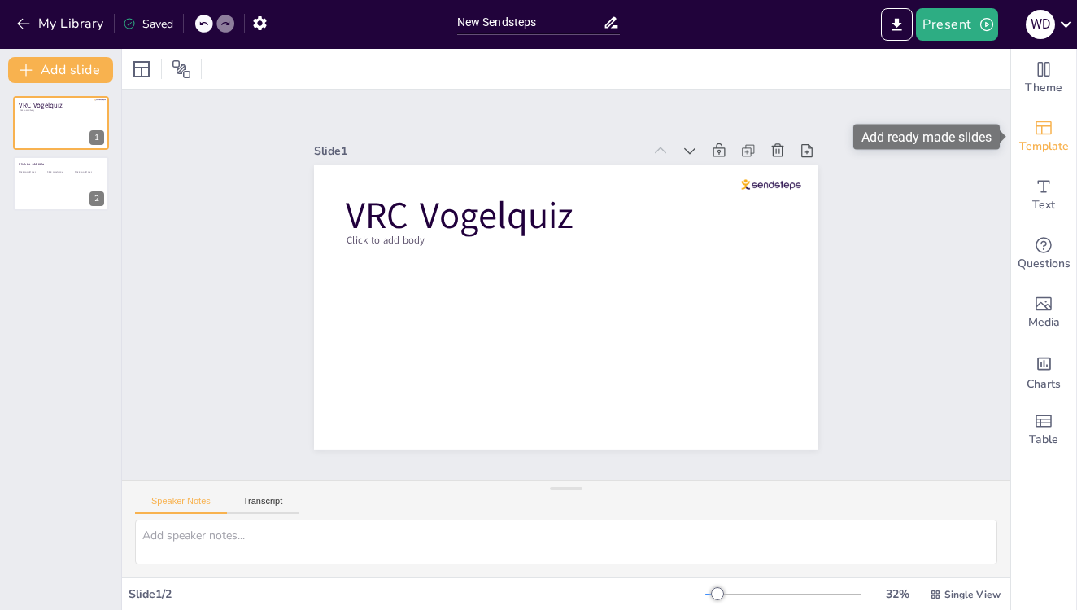
click at [1046, 123] on icon "Add ready made slides" at bounding box center [1044, 128] width 20 height 20
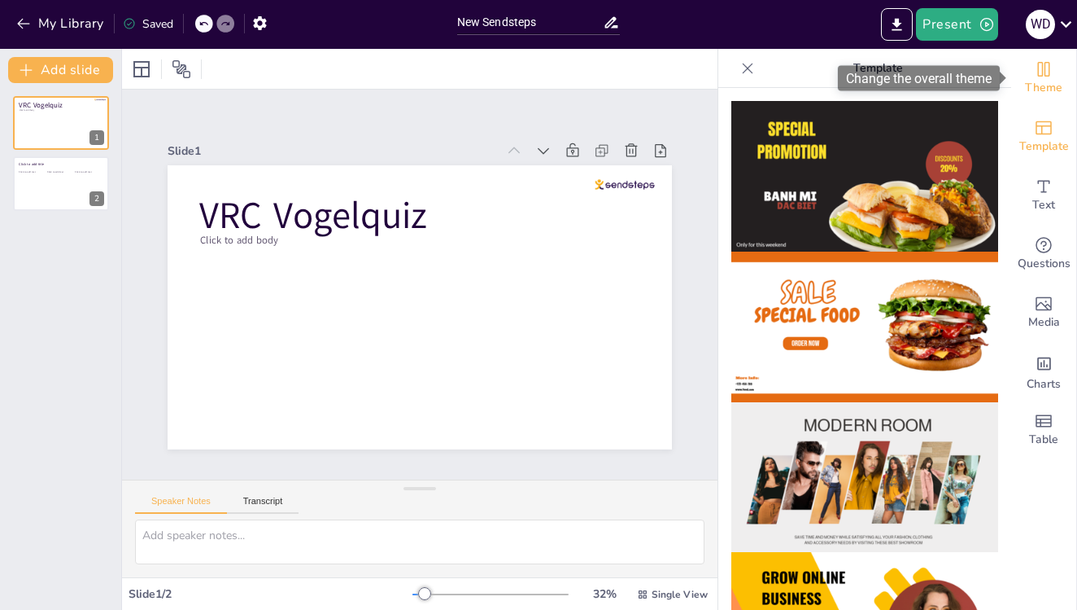
click at [1051, 90] on span "Theme" at bounding box center [1043, 88] width 37 height 18
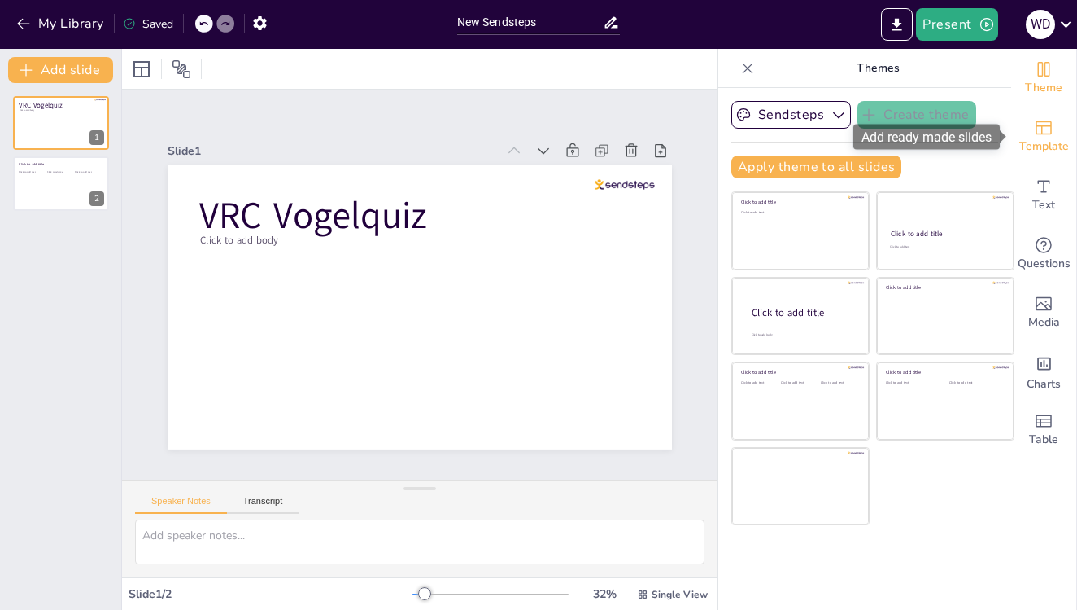
click at [1055, 125] on div "Template" at bounding box center [1044, 136] width 65 height 59
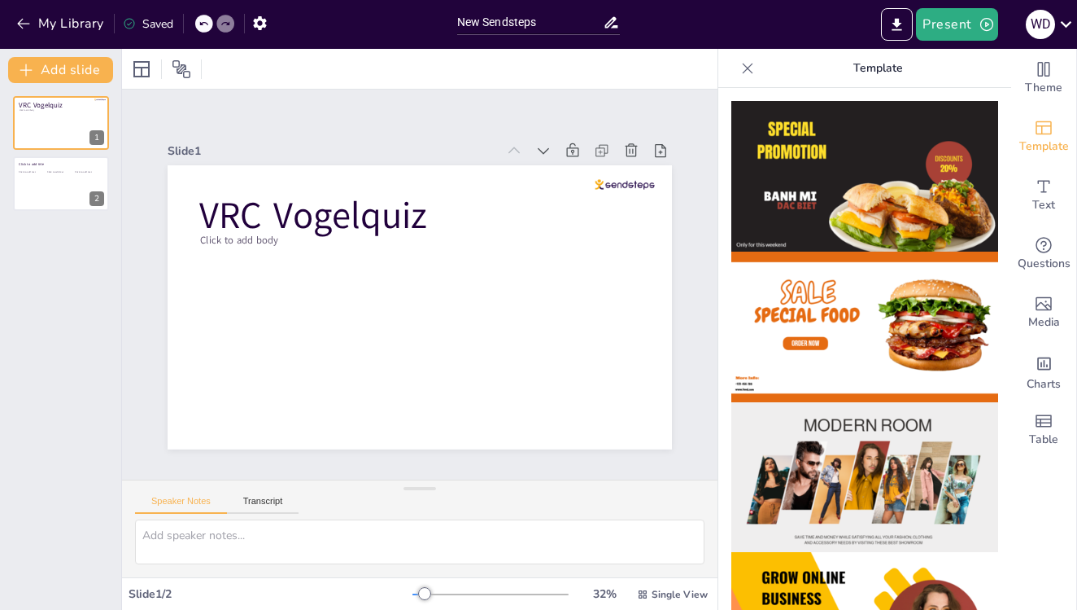
click at [947, 152] on img at bounding box center [865, 176] width 267 height 151
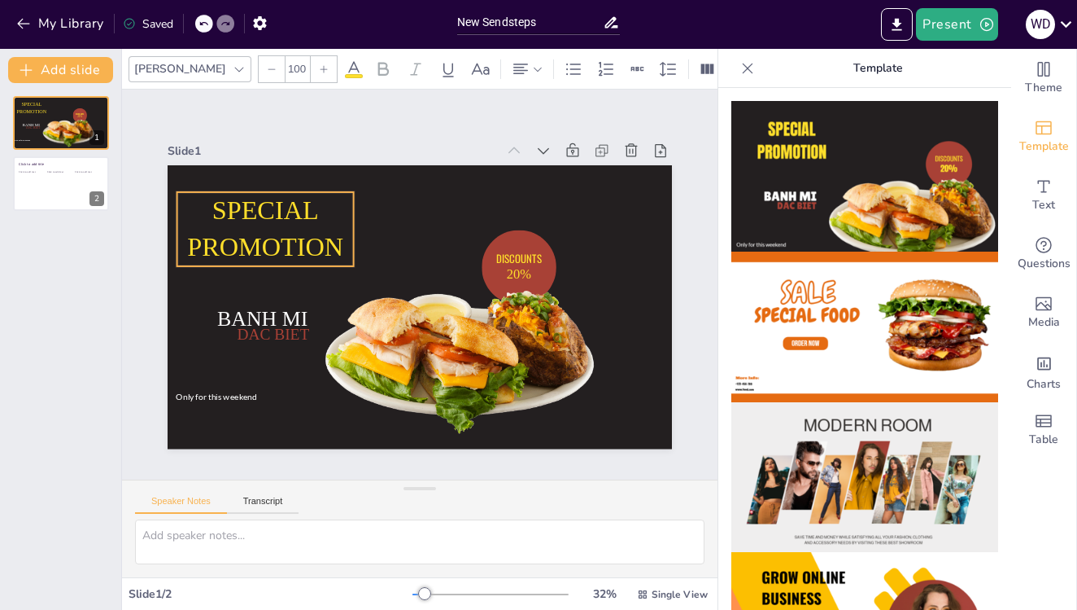
click at [283, 238] on span "SPECIAL PROMOTION" at bounding box center [265, 229] width 156 height 66
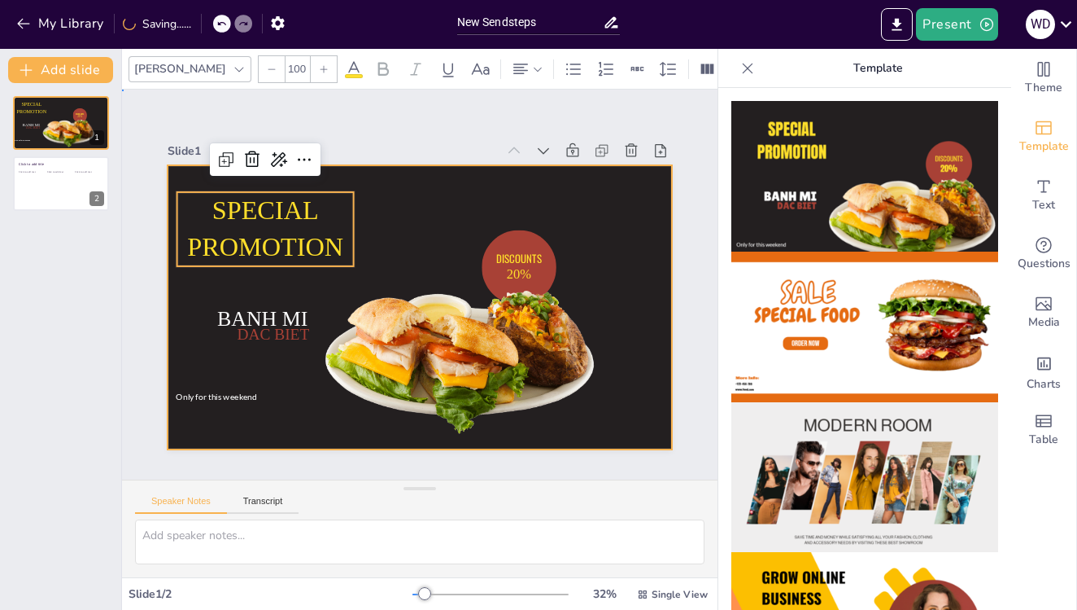
click at [400, 256] on div at bounding box center [420, 307] width 505 height 284
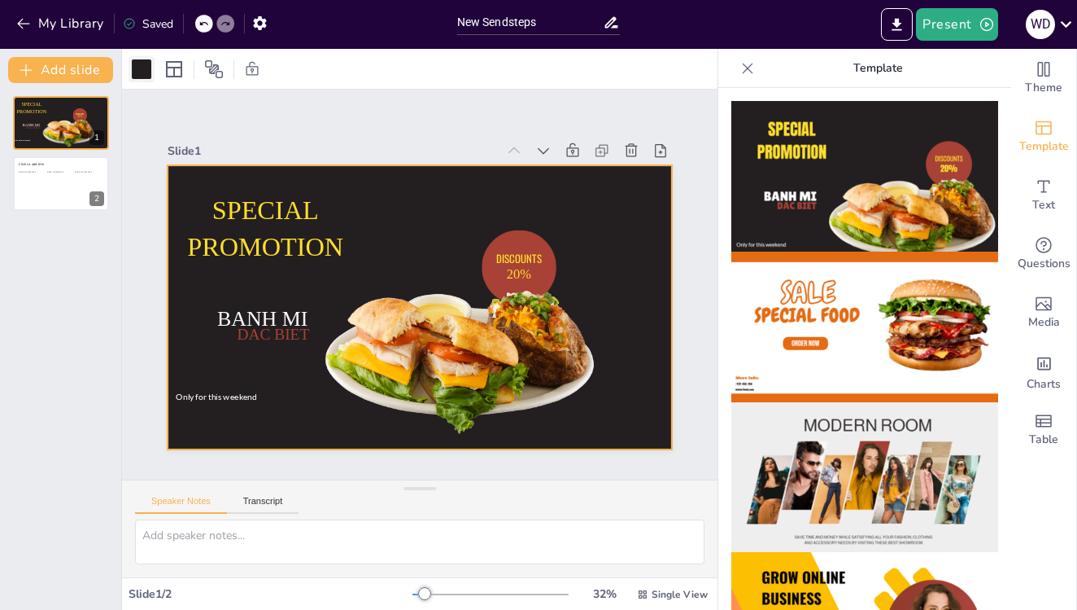
click at [144, 69] on div at bounding box center [142, 69] width 20 height 20
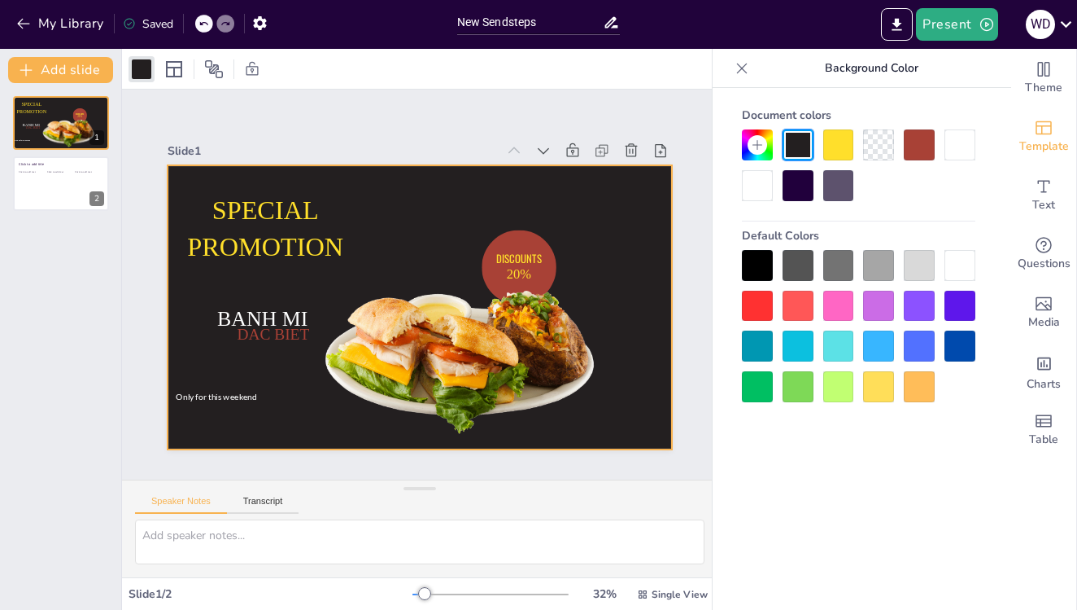
click at [844, 149] on div at bounding box center [839, 144] width 31 height 31
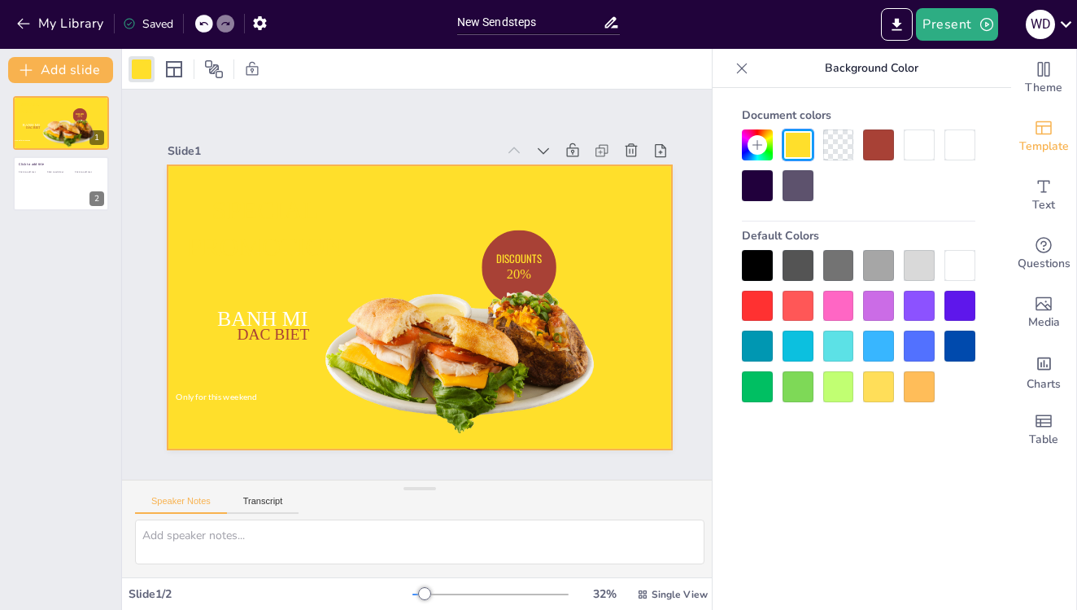
click at [798, 141] on div at bounding box center [798, 144] width 31 height 31
click at [1051, 180] on icon "Add text boxes" at bounding box center [1044, 187] width 20 height 20
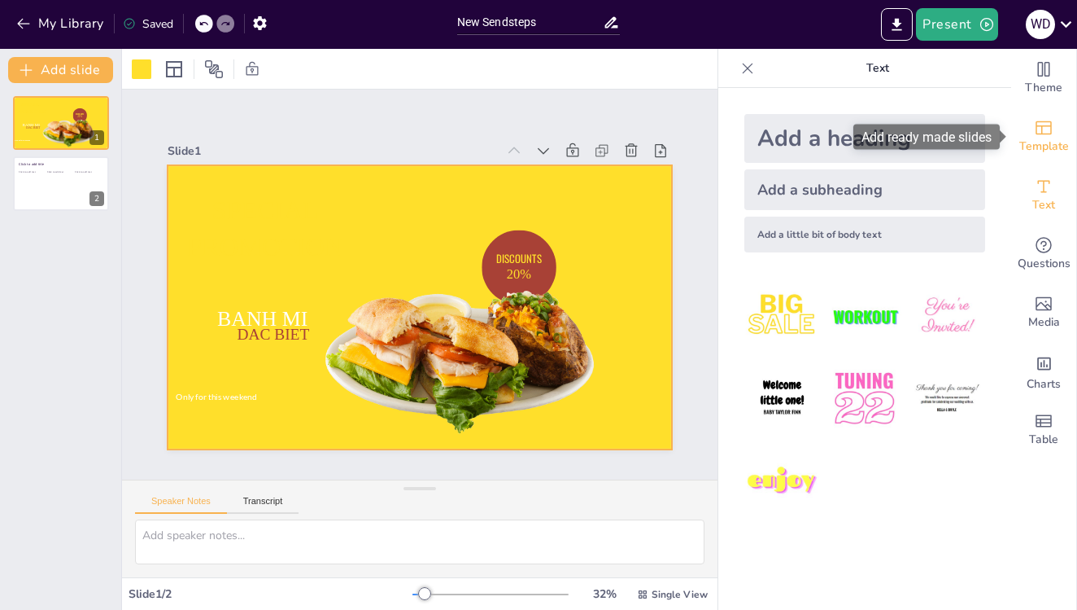
click at [1052, 140] on span "Template" at bounding box center [1045, 147] width 50 height 18
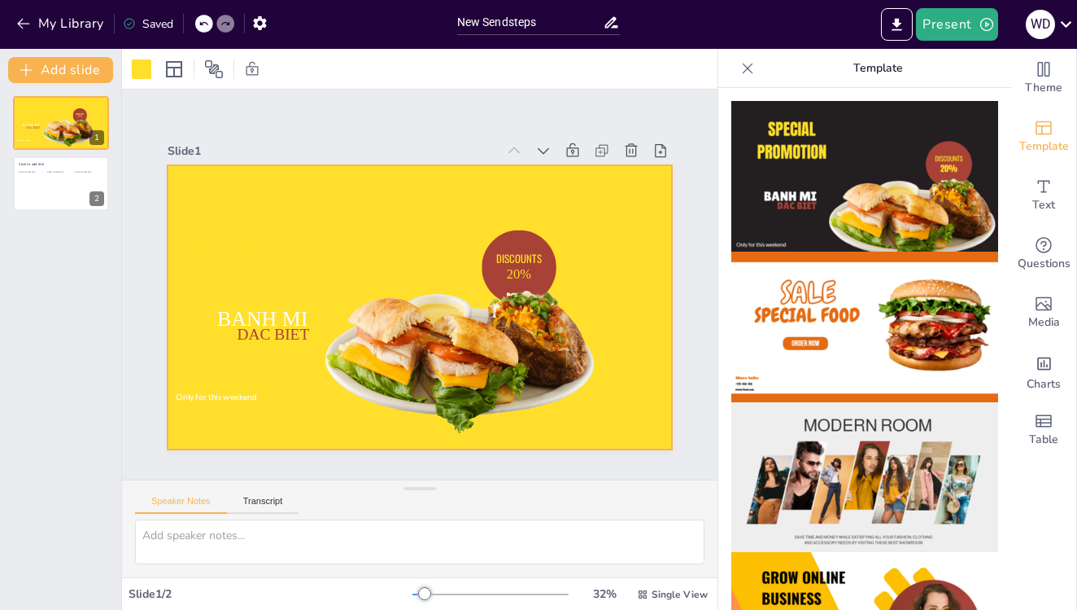
click at [750, 70] on icon at bounding box center [748, 68] width 11 height 11
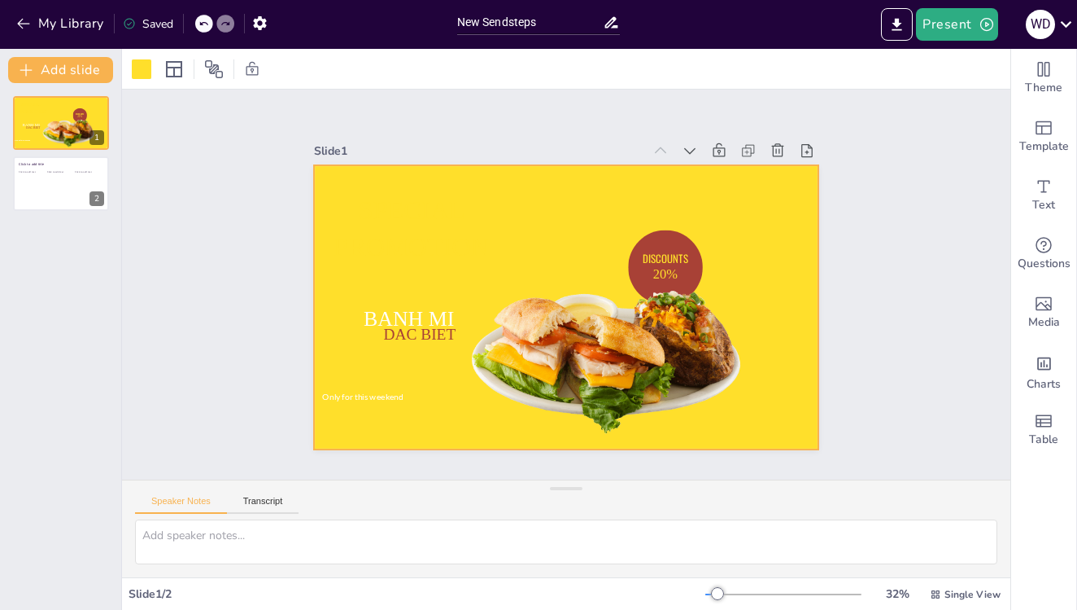
click at [188, 68] on div at bounding box center [212, 69] width 103 height 26
click at [176, 69] on icon at bounding box center [174, 69] width 20 height 20
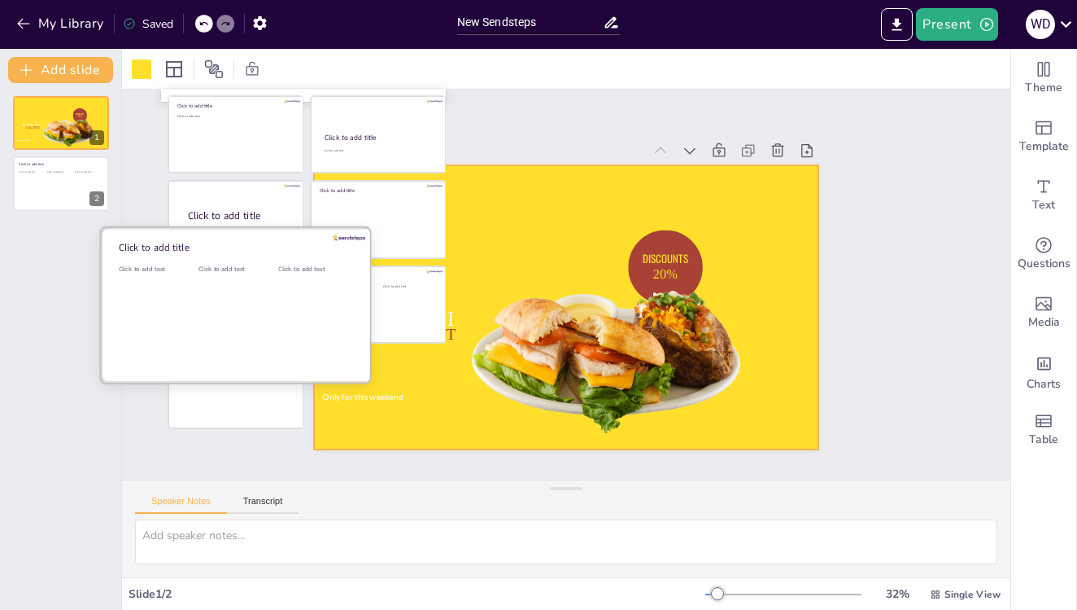
click at [159, 269] on div "Click to add text" at bounding box center [155, 268] width 73 height 9
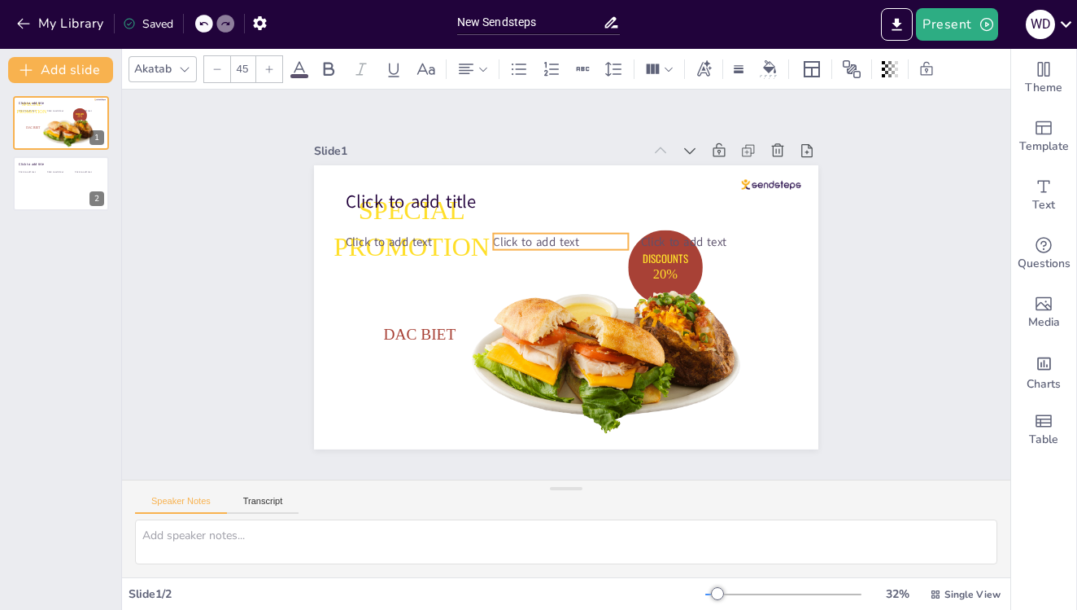
click at [550, 244] on span "Click to add text" at bounding box center [535, 242] width 85 height 16
type input "45"
click at [424, 238] on span "Click to add text" at bounding box center [388, 242] width 85 height 16
